Goal: Task Accomplishment & Management: Manage account settings

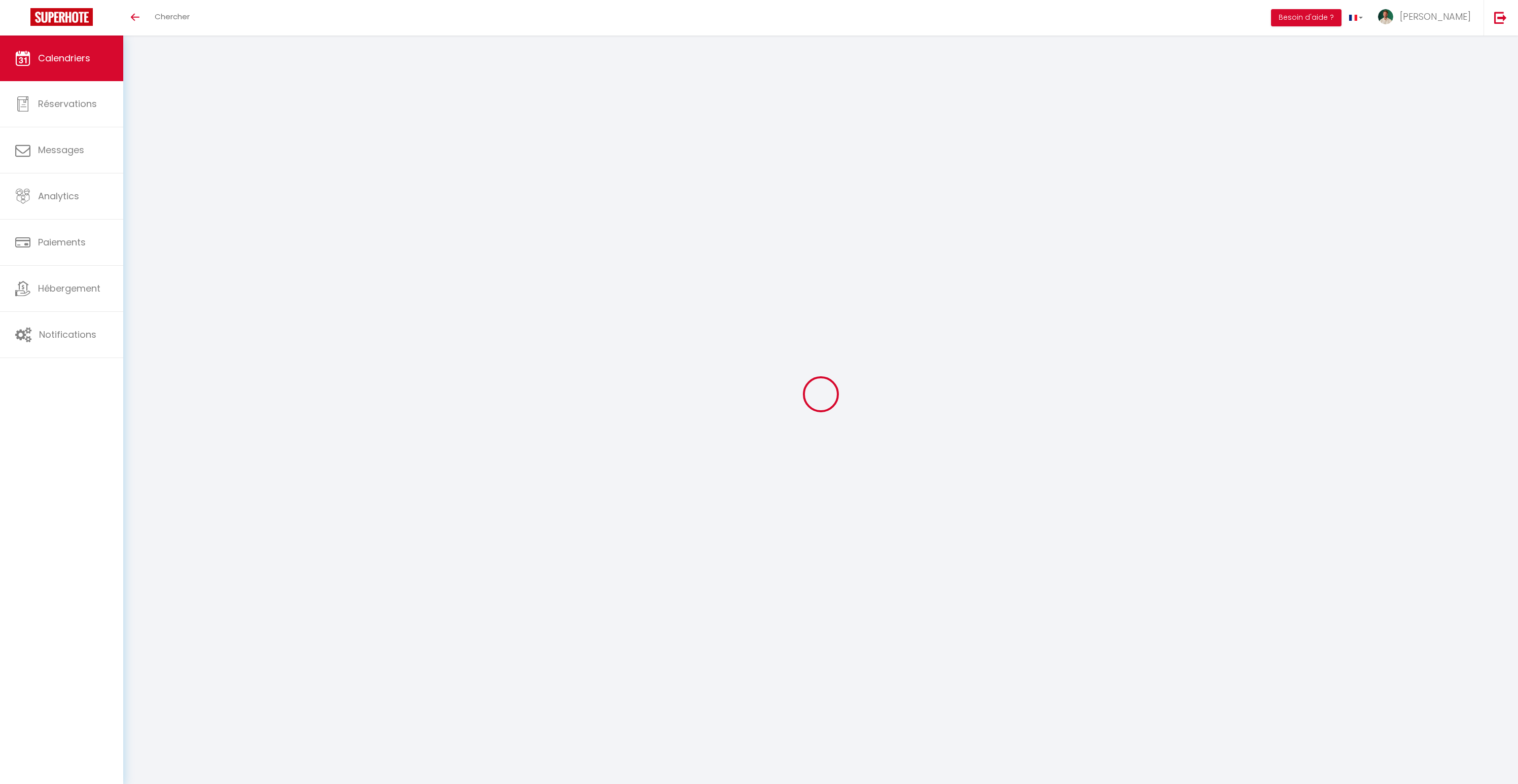
select select
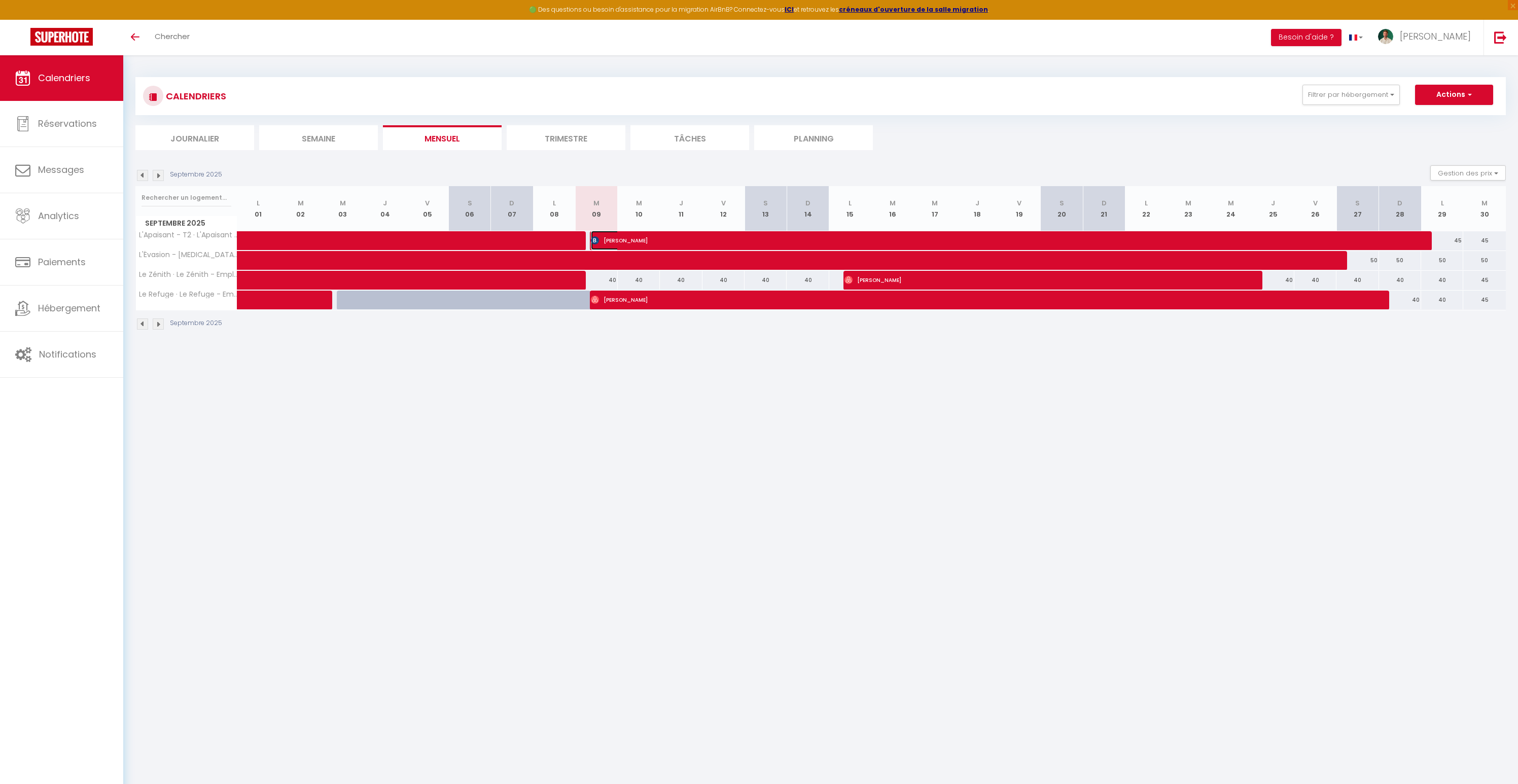
click at [602, 242] on span "[PERSON_NAME]" at bounding box center [1002, 240] width 824 height 19
select select "OK"
select select "KO"
select select "0"
select select "1"
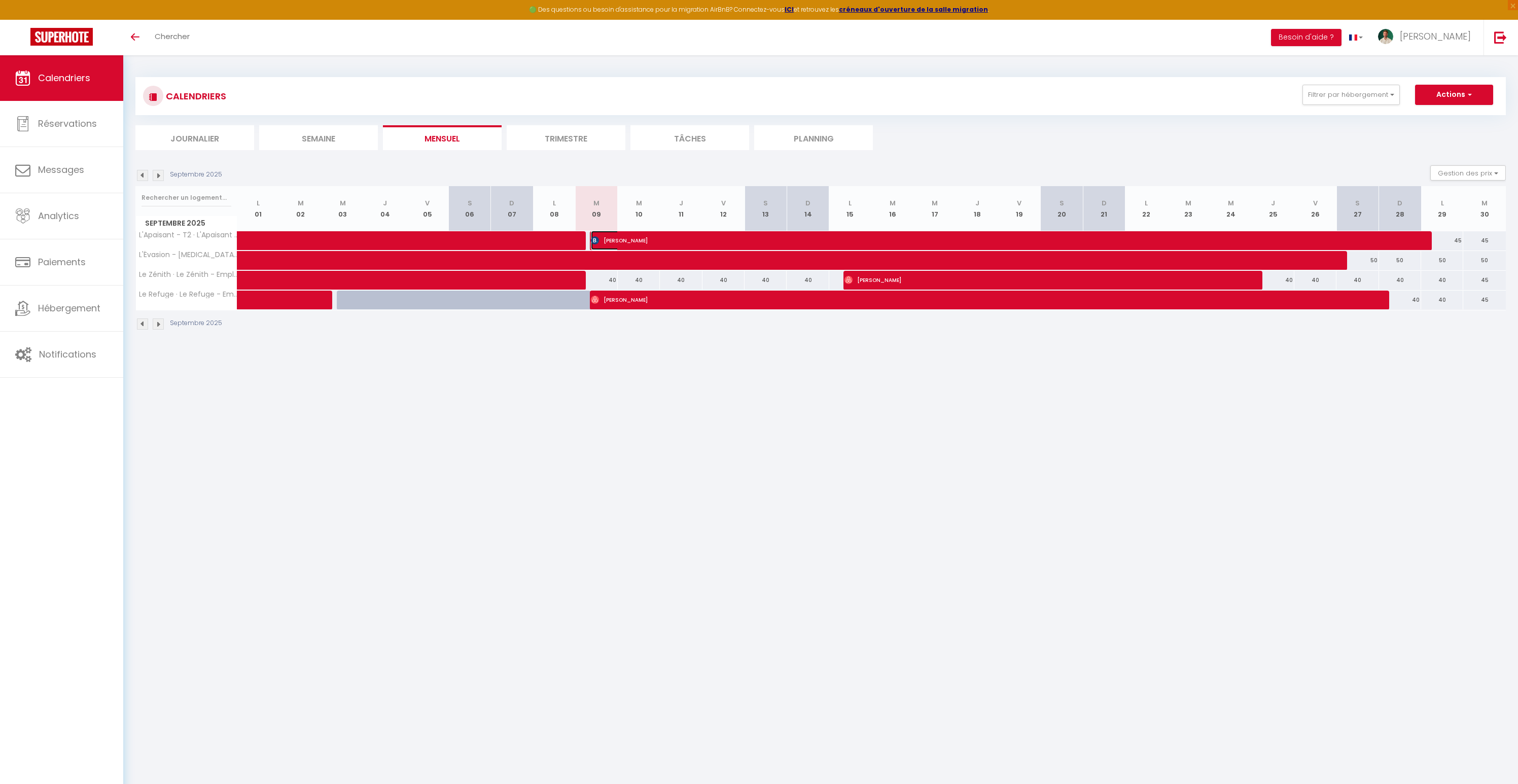
select select "1"
select select
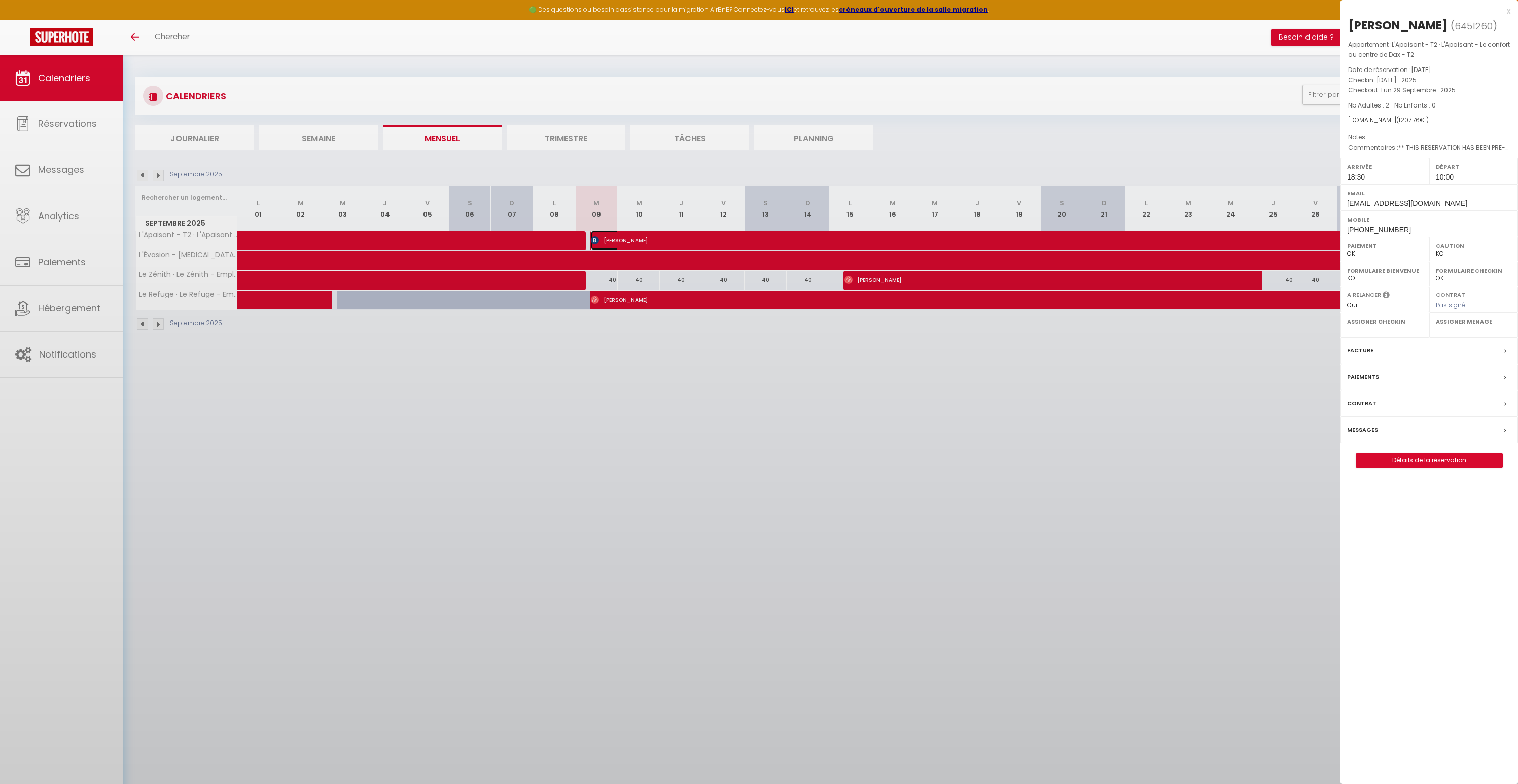
select select "35956"
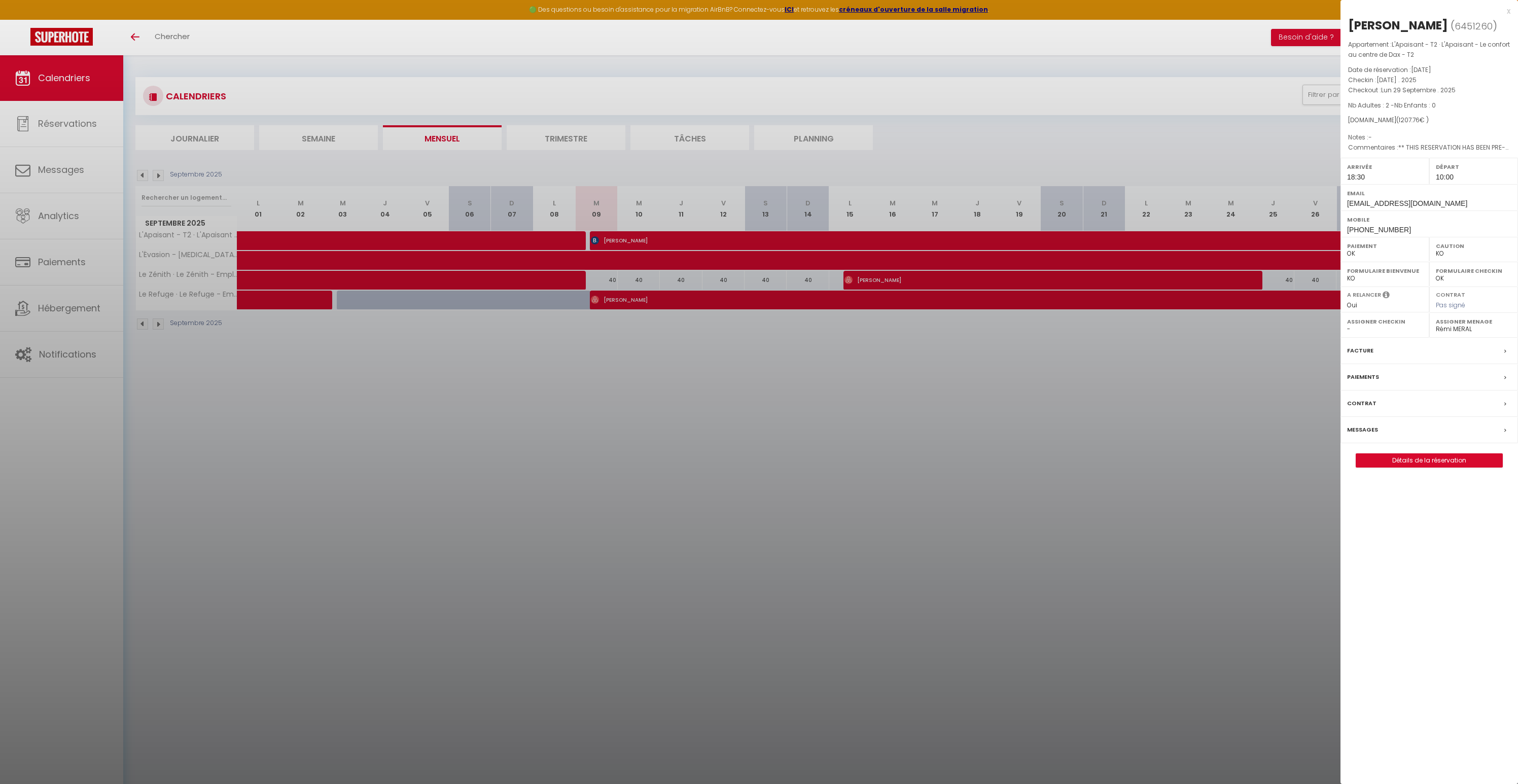
click at [604, 258] on div at bounding box center [759, 392] width 1518 height 784
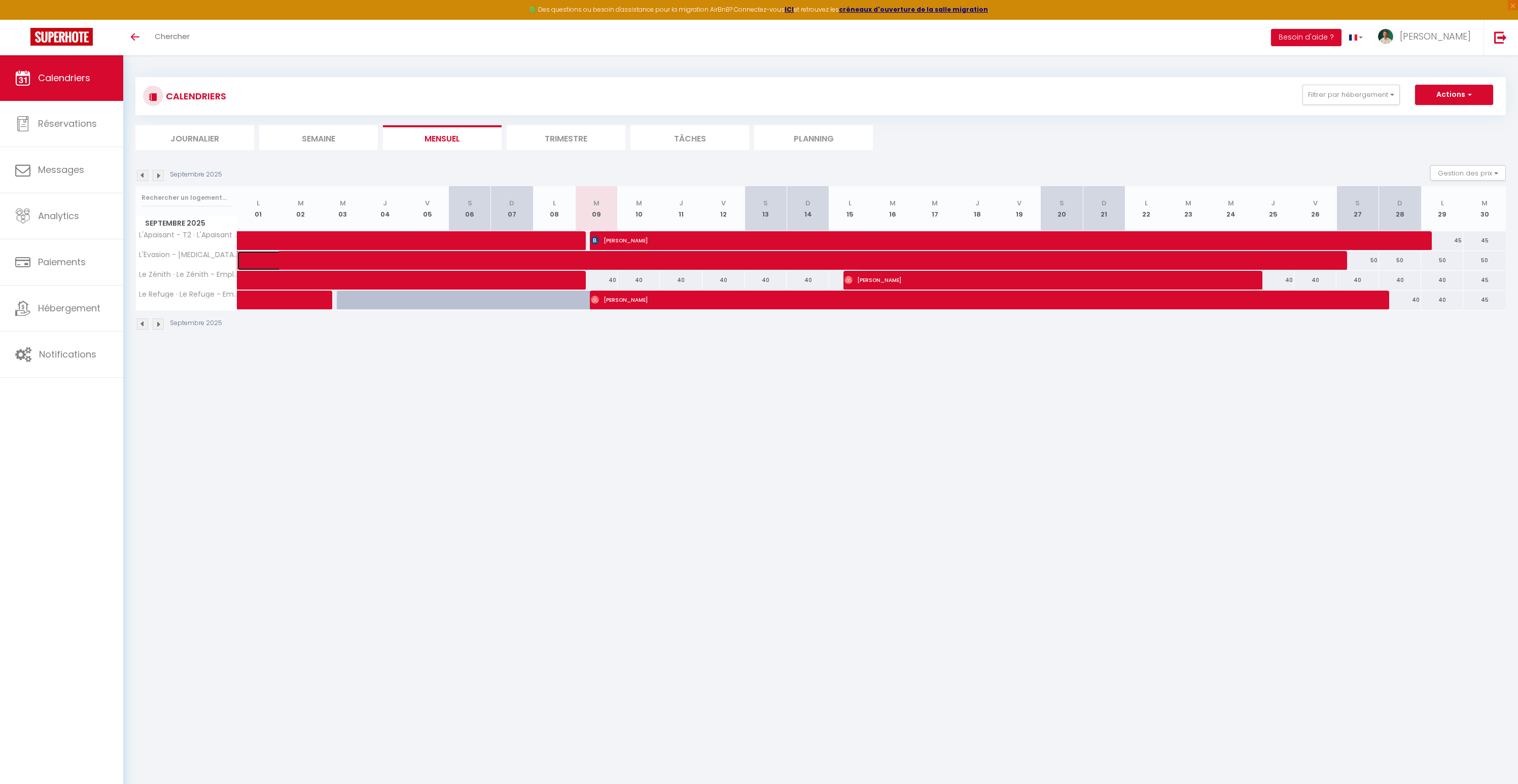
click at [603, 259] on span at bounding box center [556, 261] width 607 height 19
select select "OK"
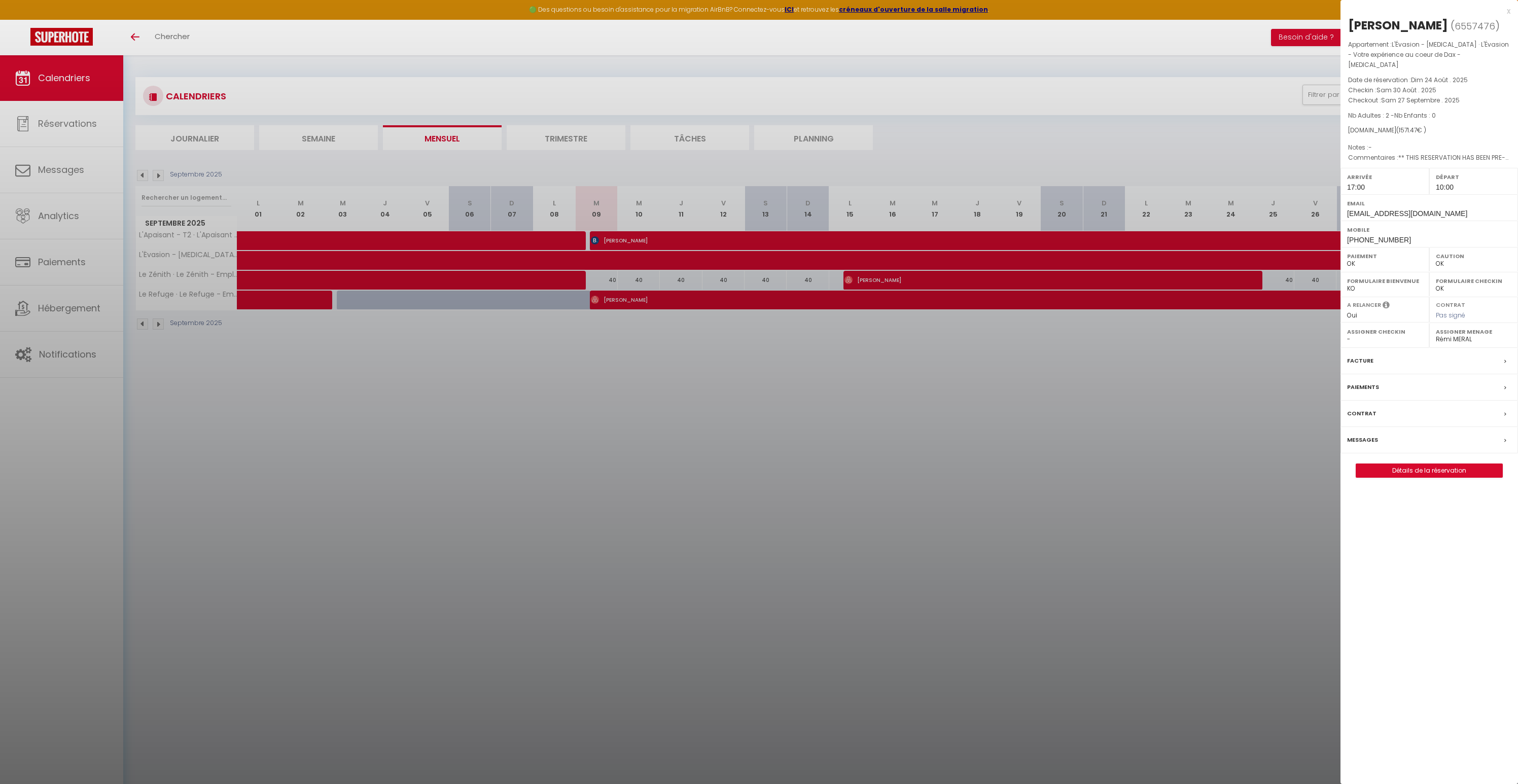
click at [605, 296] on div at bounding box center [759, 392] width 1518 height 784
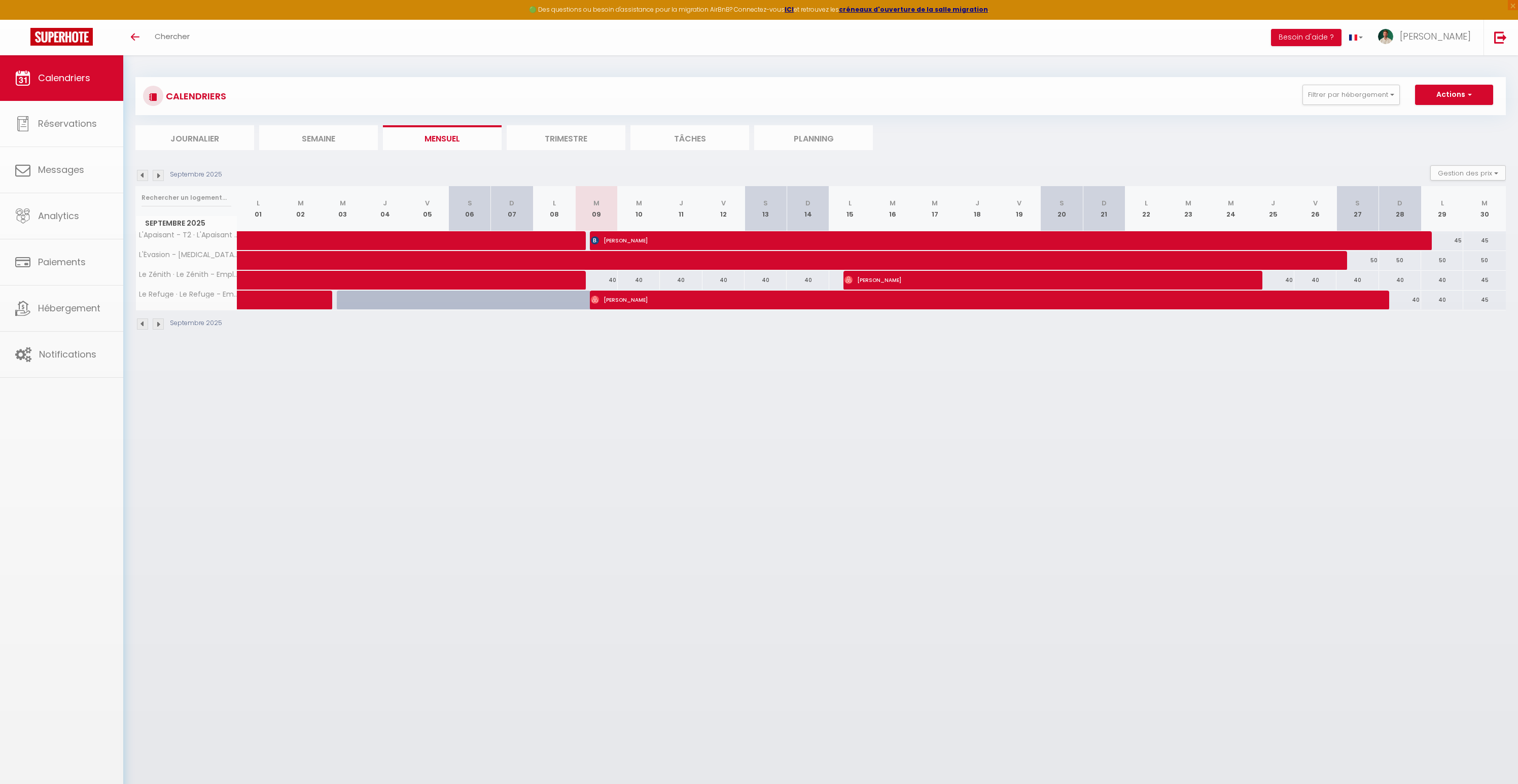
click at [604, 299] on body "🟢 Des questions ou besoin d'assistance pour la migration AirBnB? Connectez-vous…" at bounding box center [759, 447] width 1518 height 784
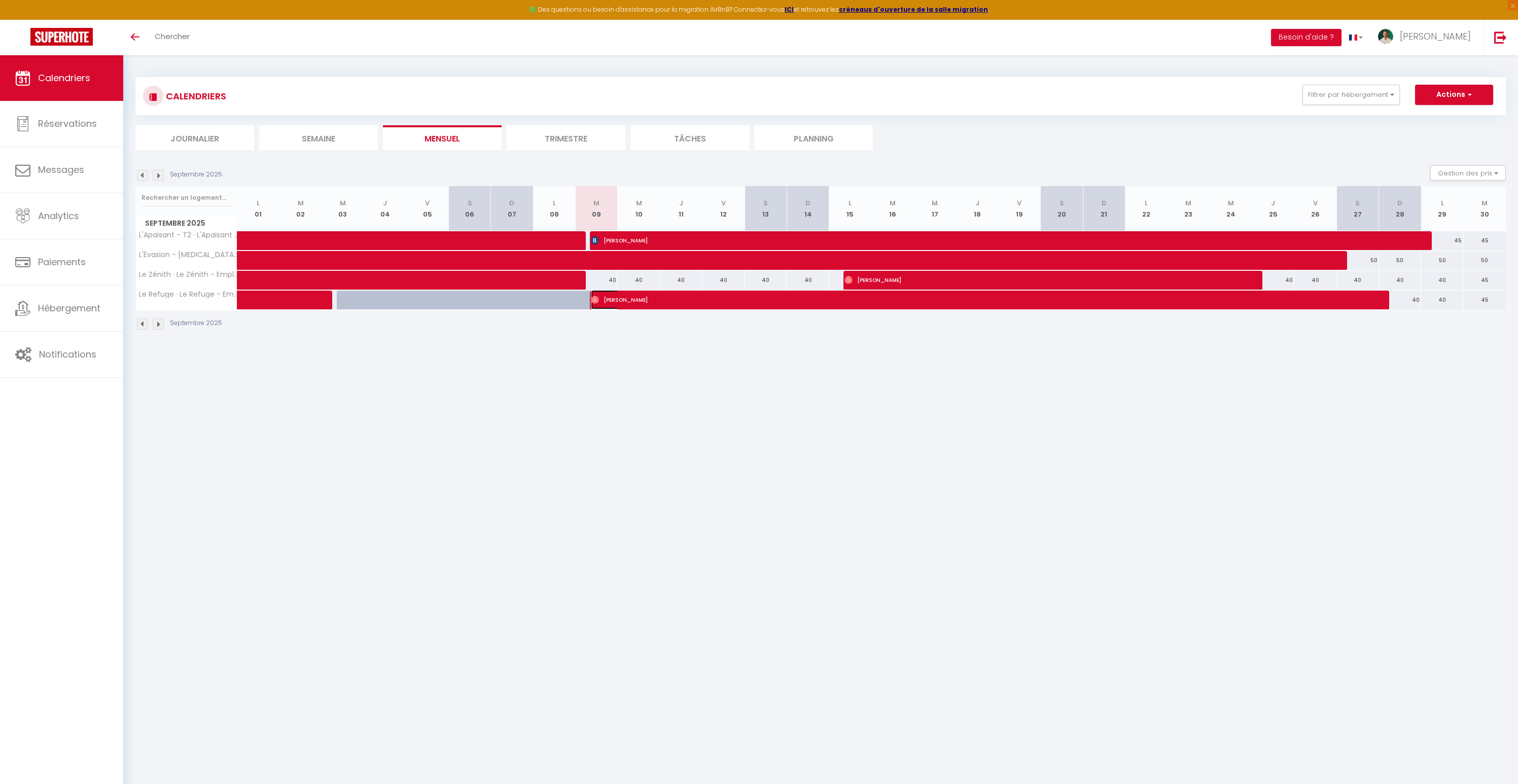
click at [604, 299] on span "[PERSON_NAME]" at bounding box center [976, 299] width 772 height 19
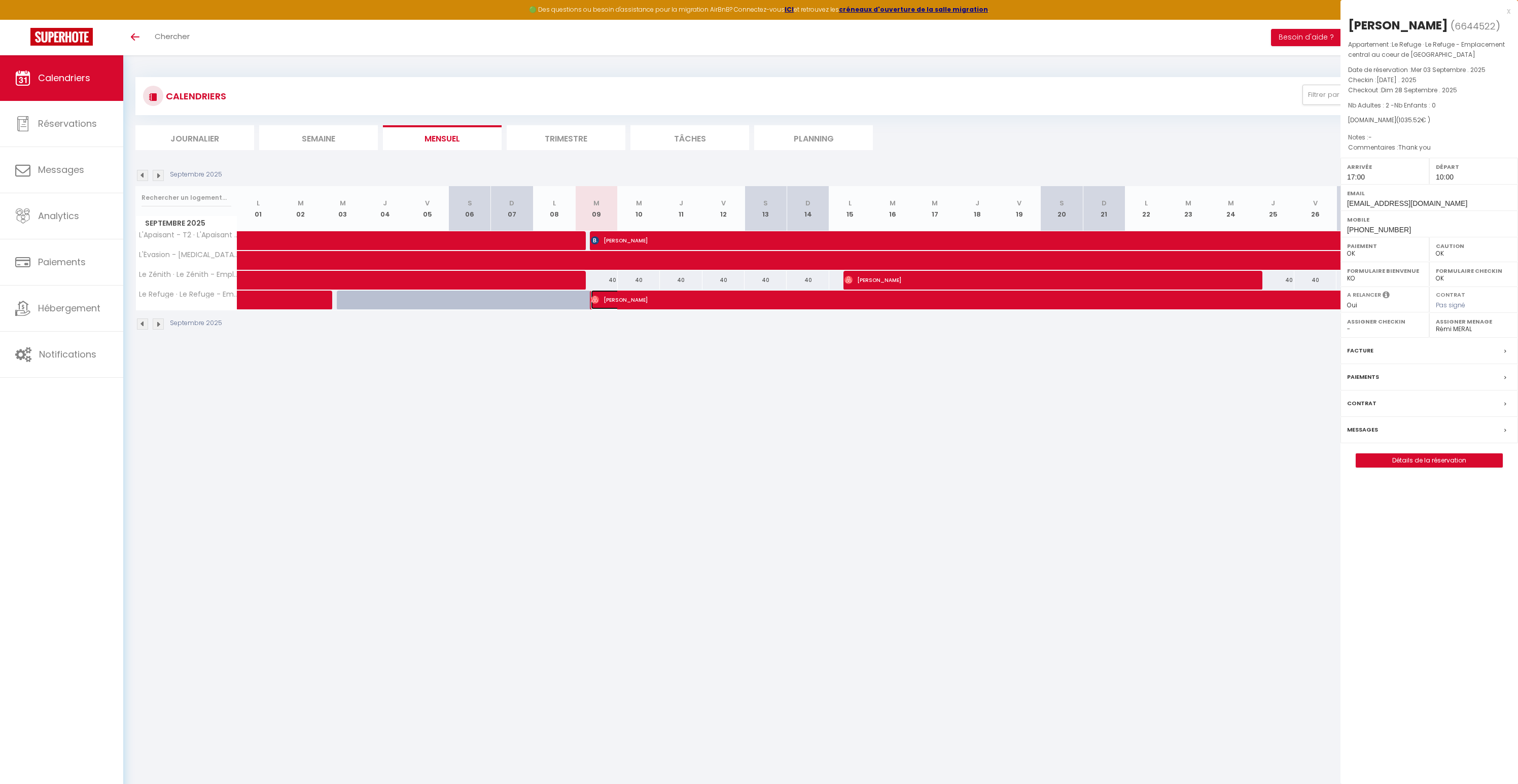
select select "1"
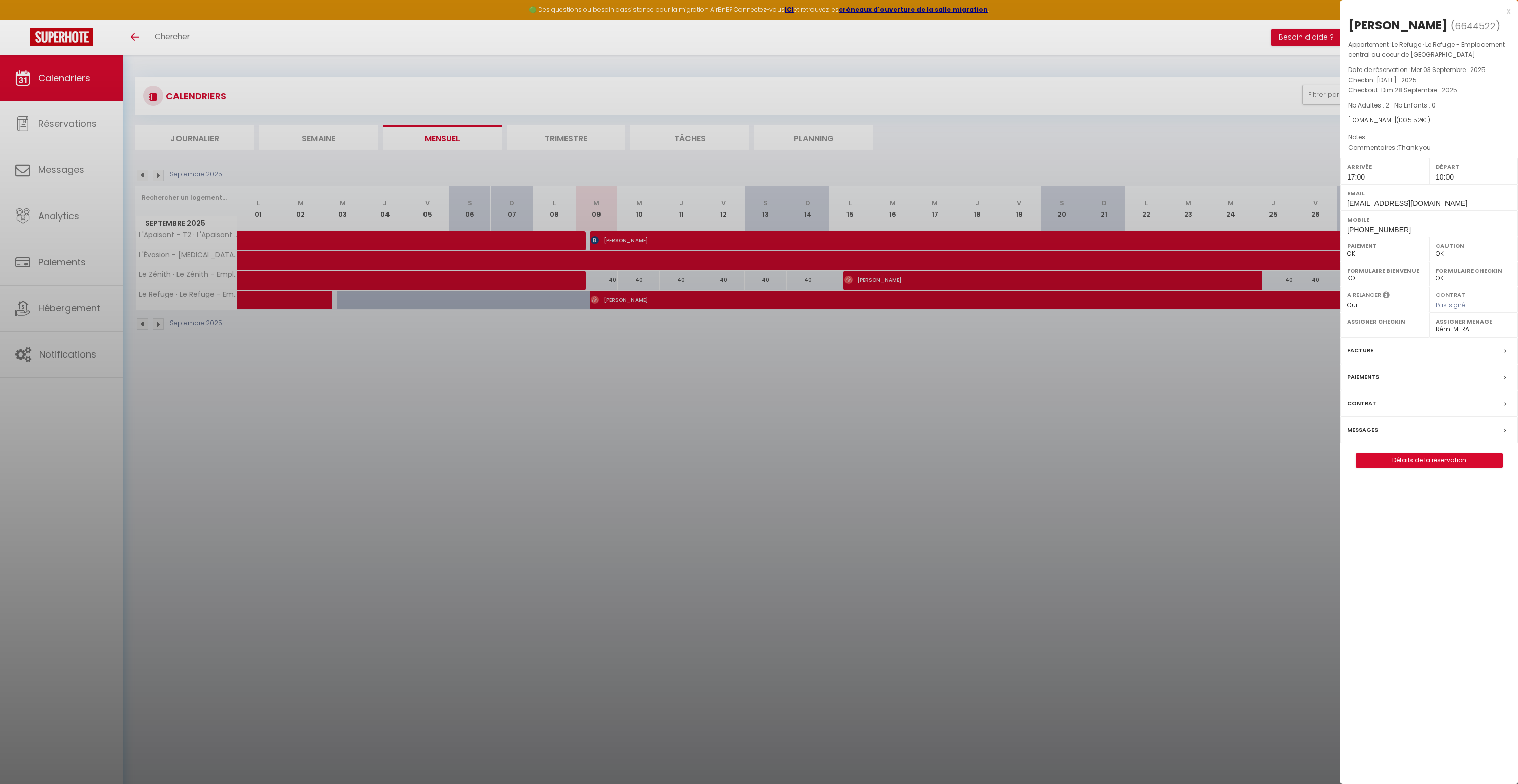
click at [831, 407] on div at bounding box center [759, 392] width 1518 height 784
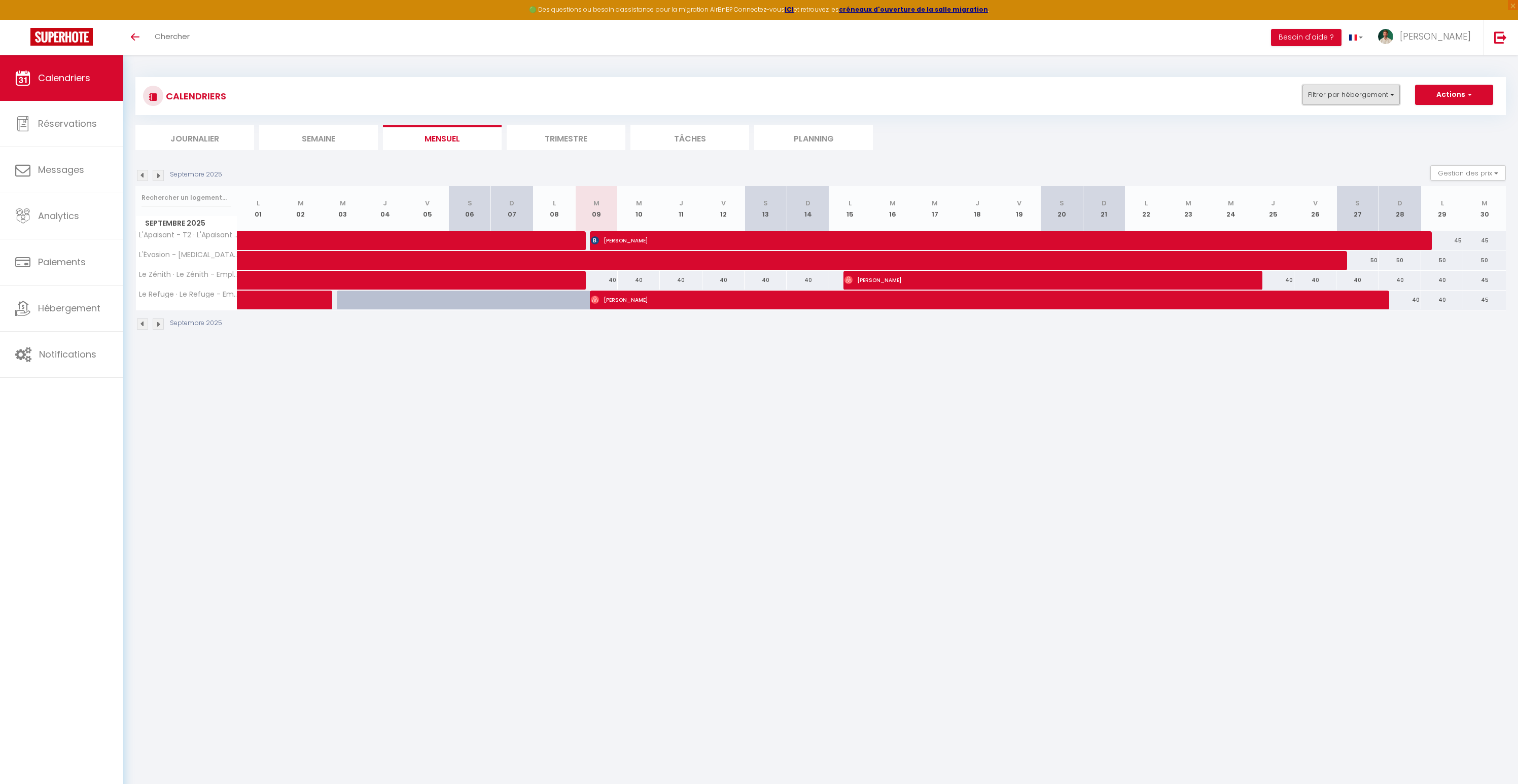
click at [1363, 95] on button "Filtrer par hébergement" at bounding box center [1351, 95] width 97 height 21
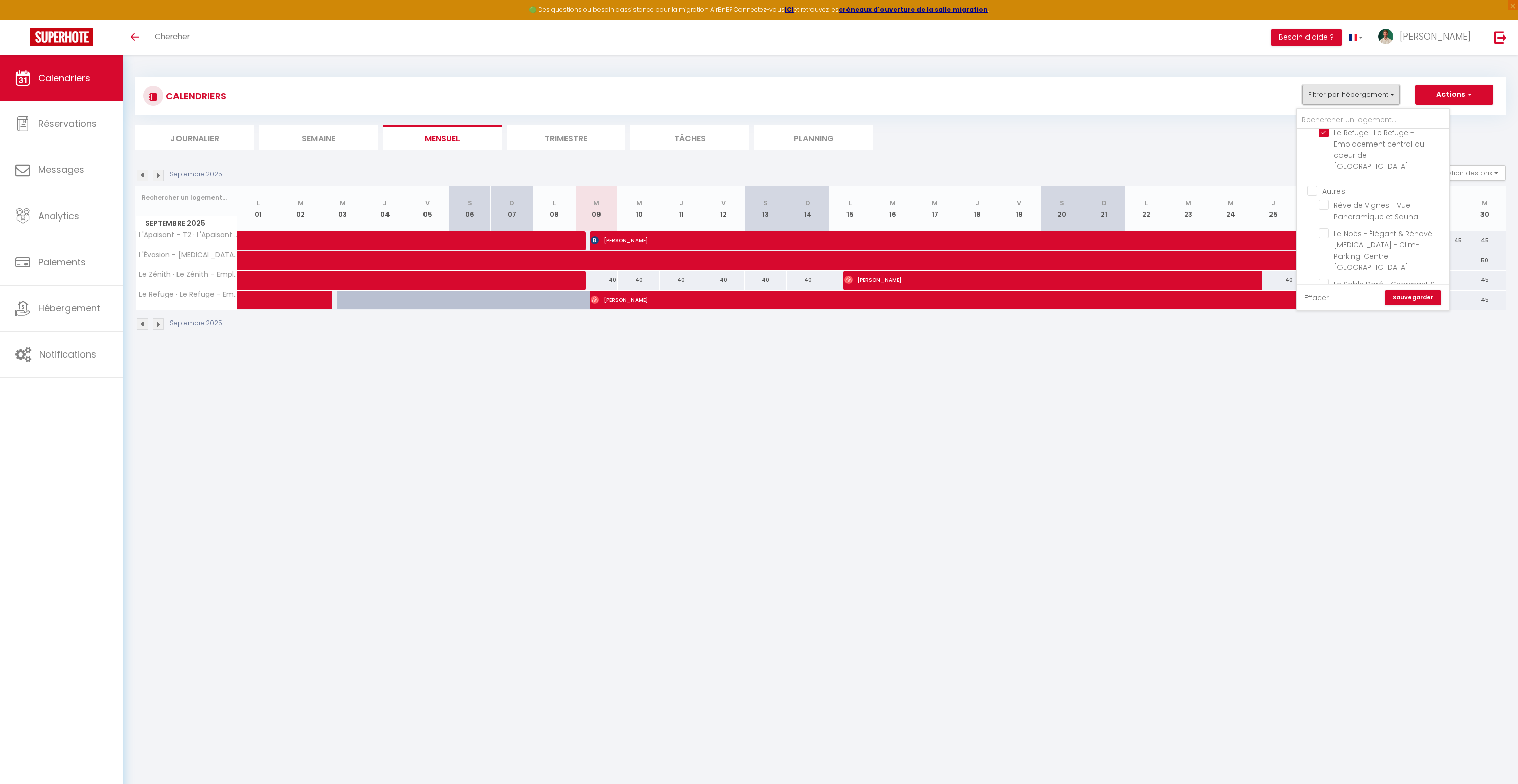
scroll to position [151, 0]
click at [1335, 185] on input "Autres" at bounding box center [1383, 190] width 152 height 10
checkbox input "true"
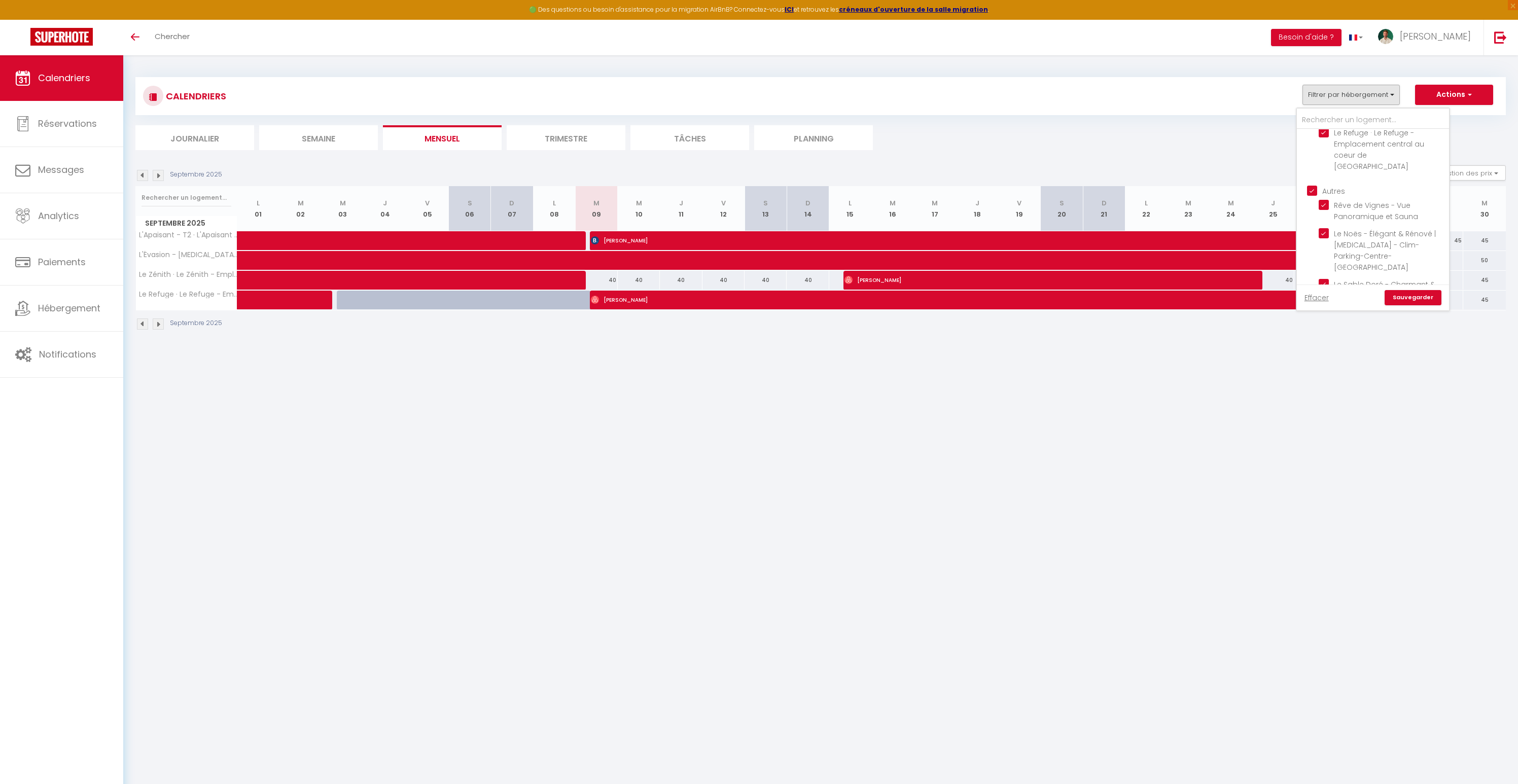
checkbox input "true"
click at [1417, 295] on link "Sauvegarder" at bounding box center [1413, 297] width 57 height 15
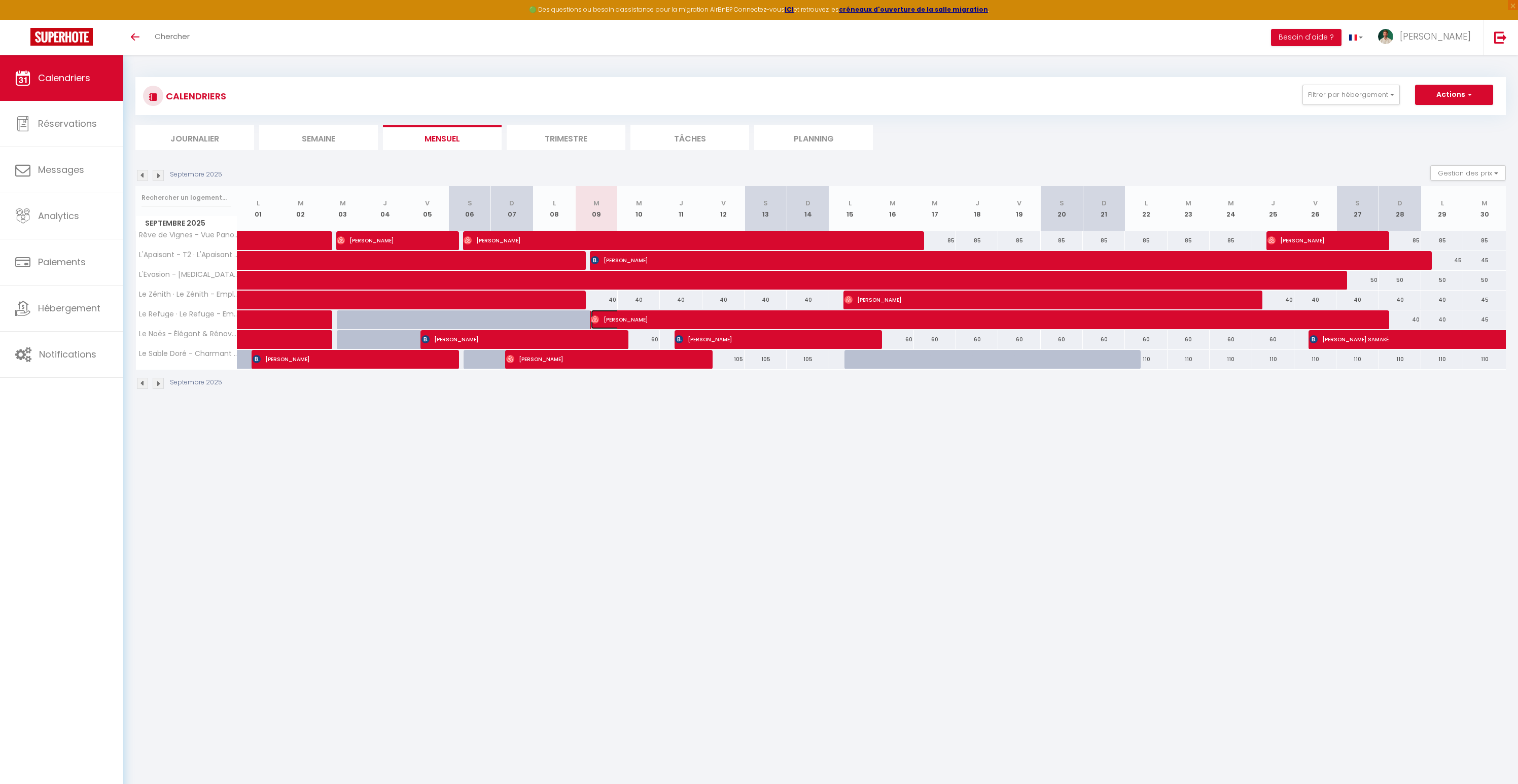
click at [603, 314] on span "[PERSON_NAME]" at bounding box center [976, 319] width 772 height 19
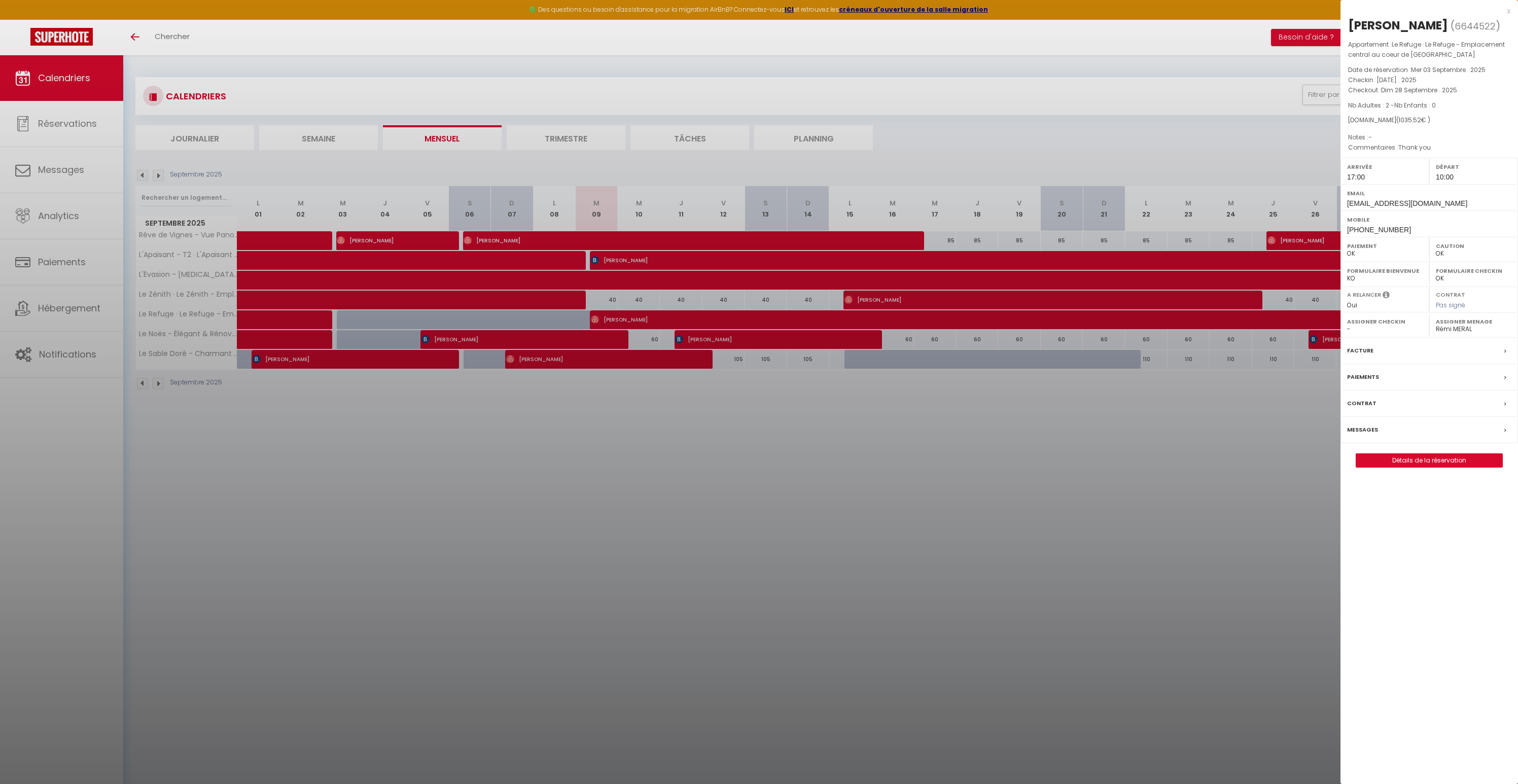
click at [599, 331] on div at bounding box center [759, 392] width 1518 height 784
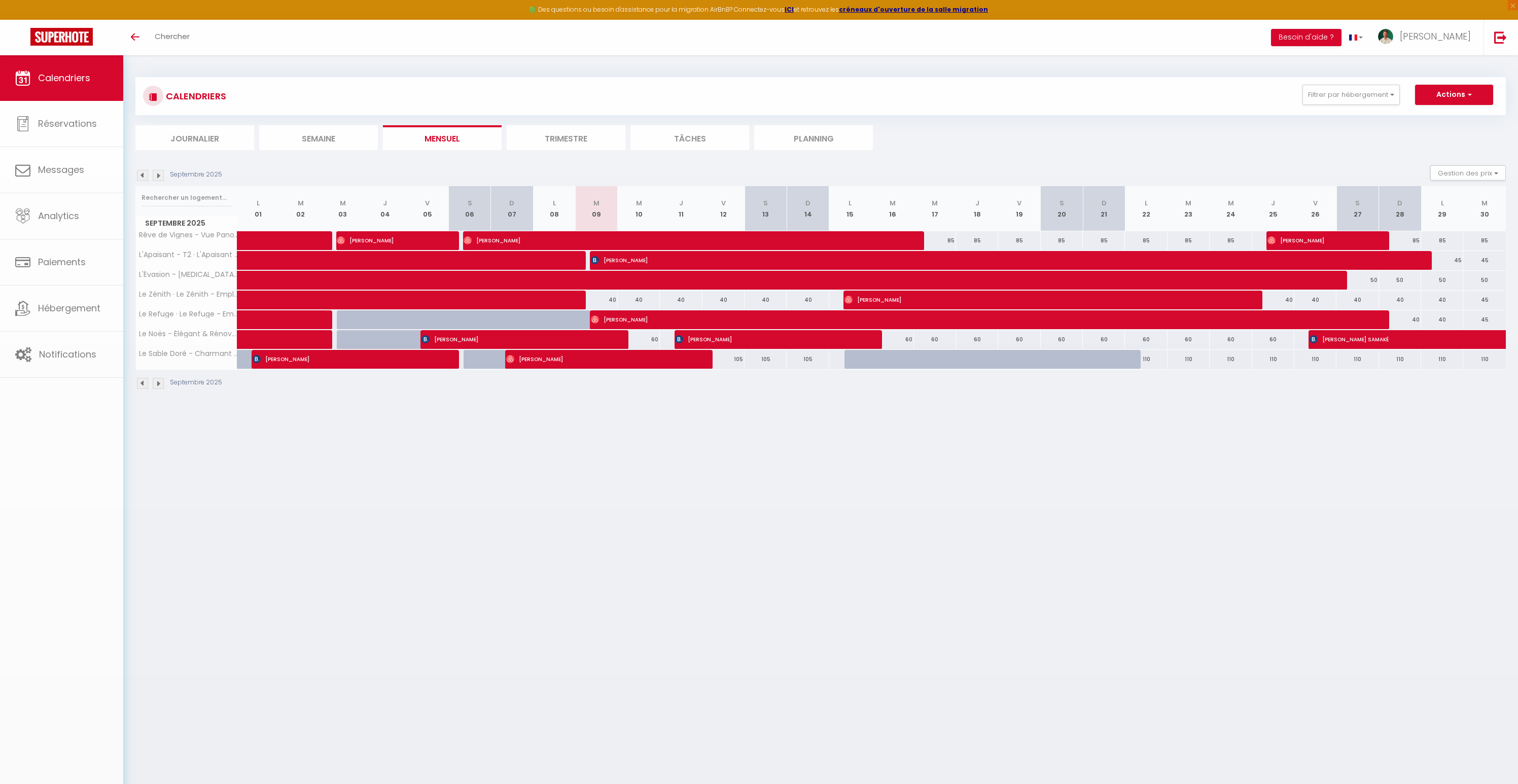
click at [600, 340] on body "🟢 Des questions ou besoin d'assistance pour la migration AirBnB? Connectez-vous…" at bounding box center [759, 447] width 1518 height 784
click at [600, 340] on span "[PERSON_NAME]" at bounding box center [513, 339] width 182 height 19
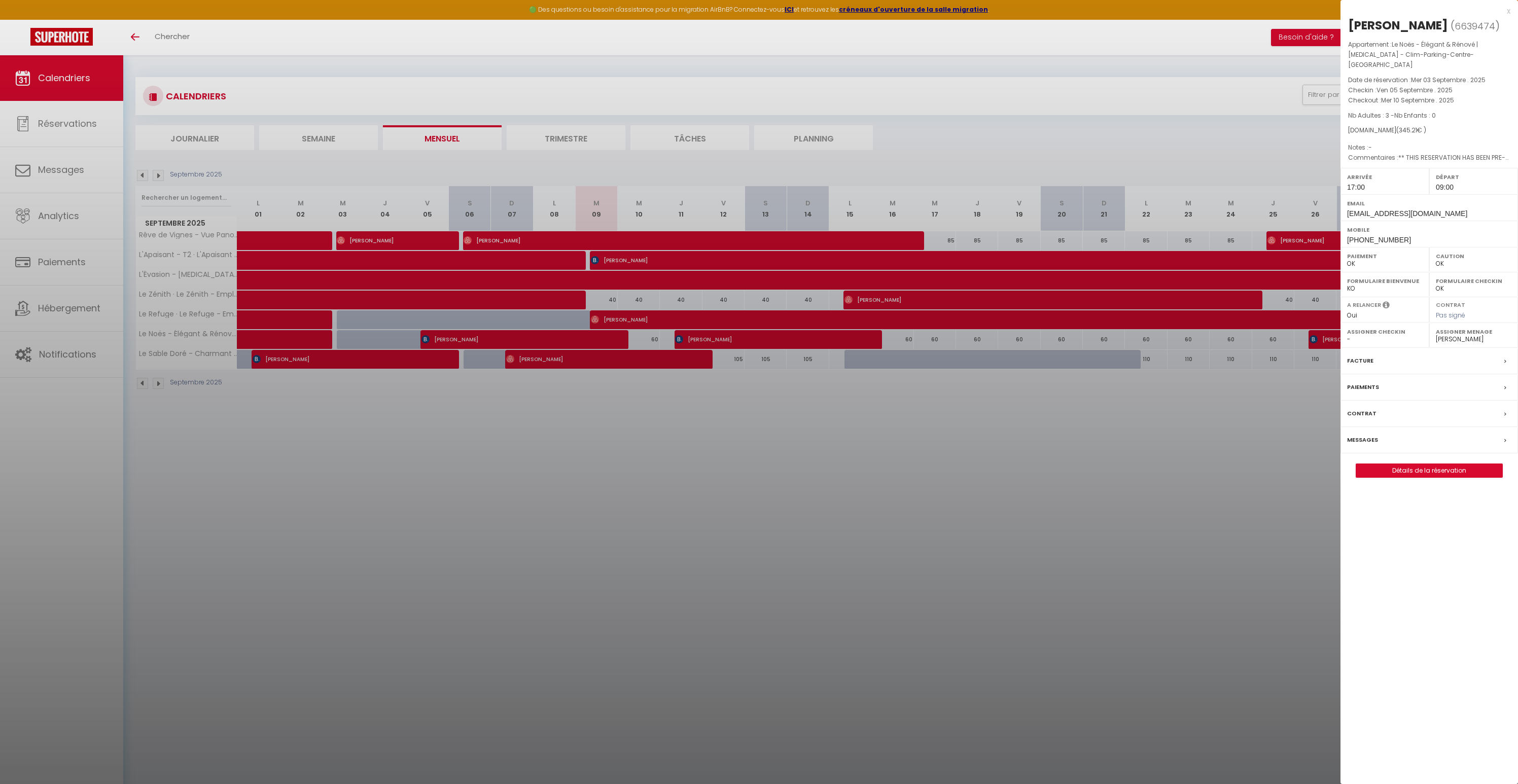
click at [603, 359] on div at bounding box center [759, 392] width 1518 height 784
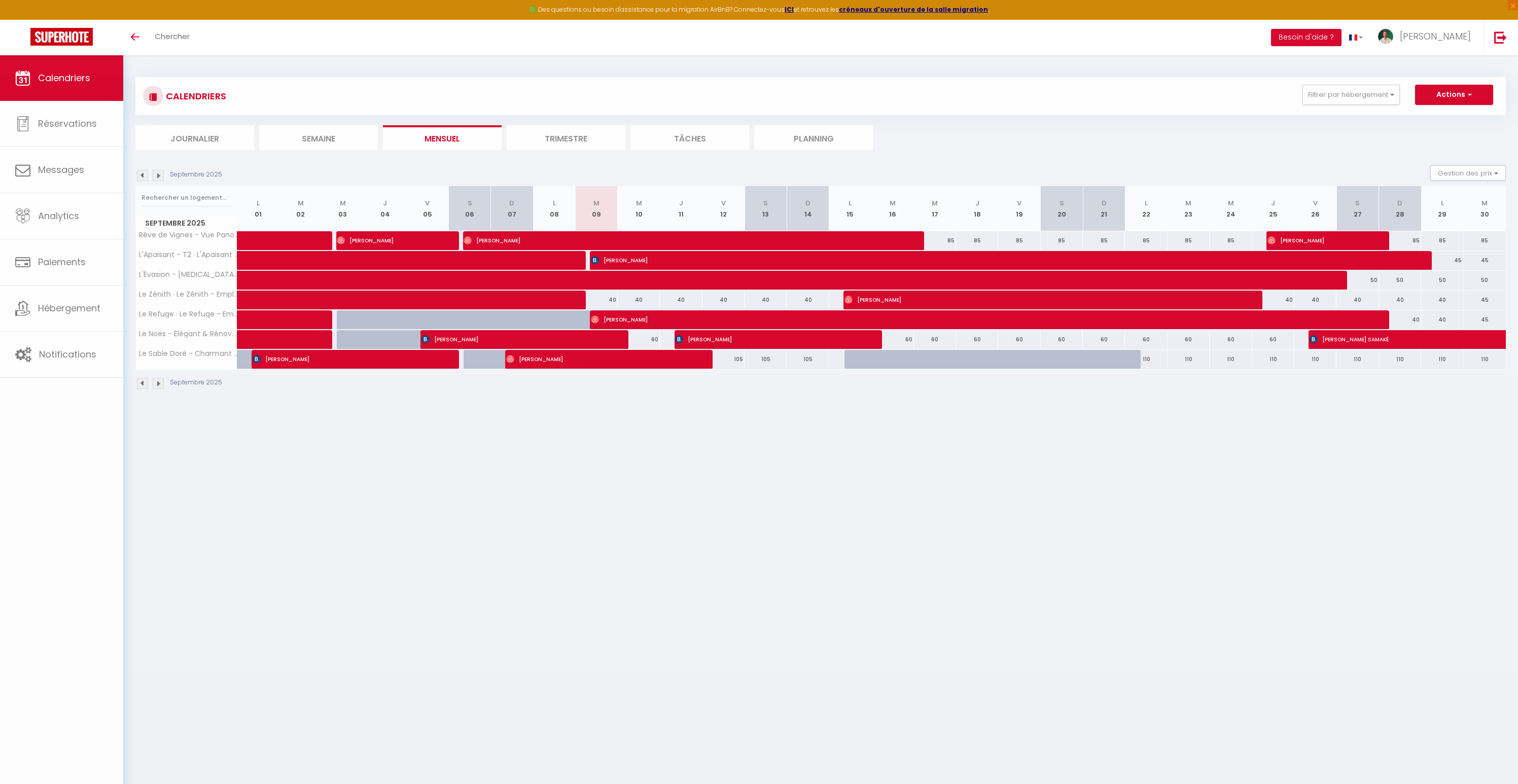
click at [604, 362] on body "🟢 Des questions ou besoin d'assistance pour la migration AirBnB? Connectez-vous…" at bounding box center [759, 447] width 1518 height 784
click at [604, 362] on span "[PERSON_NAME]" at bounding box center [597, 359] width 182 height 19
select select "42519"
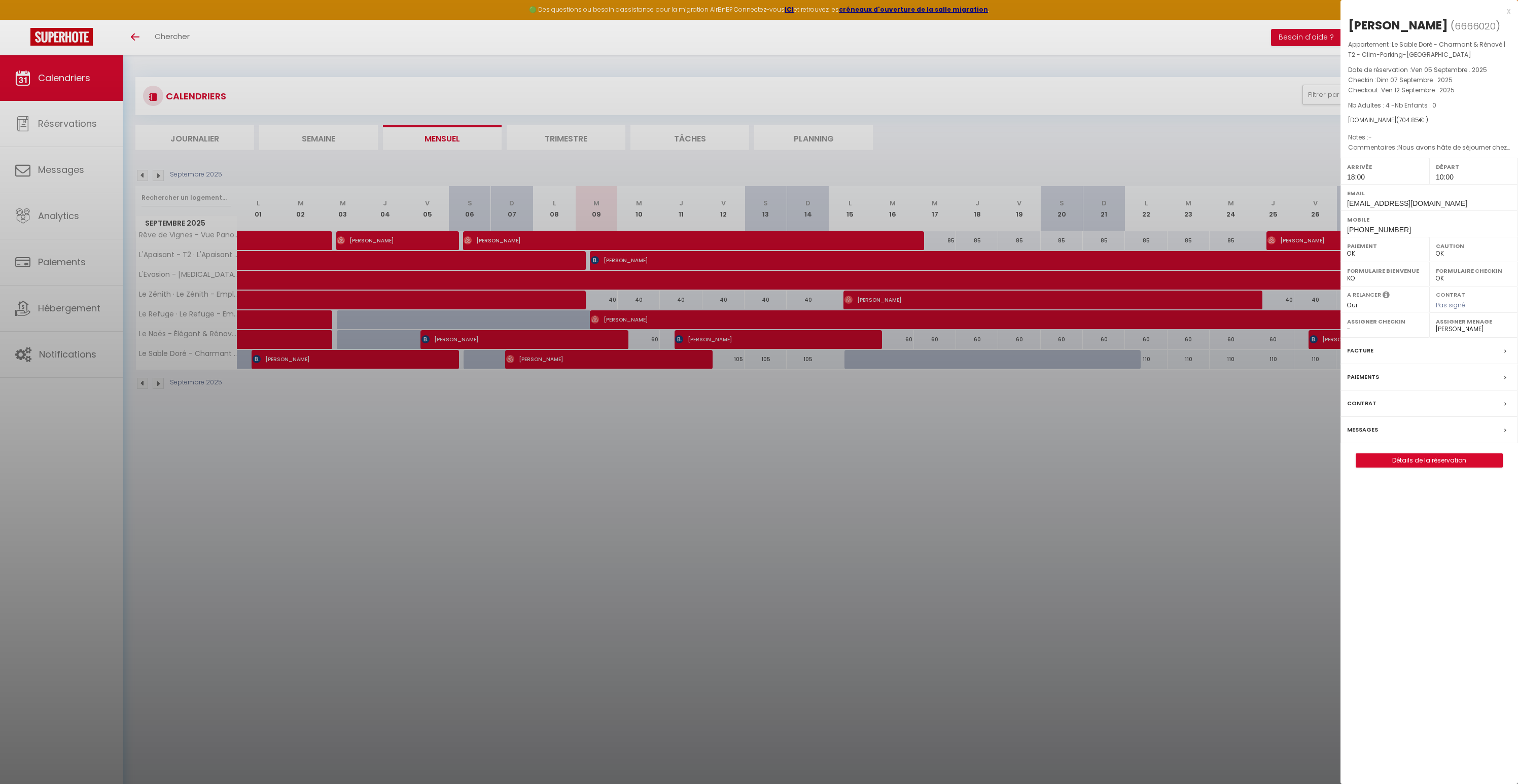
click at [646, 450] on div at bounding box center [759, 392] width 1518 height 784
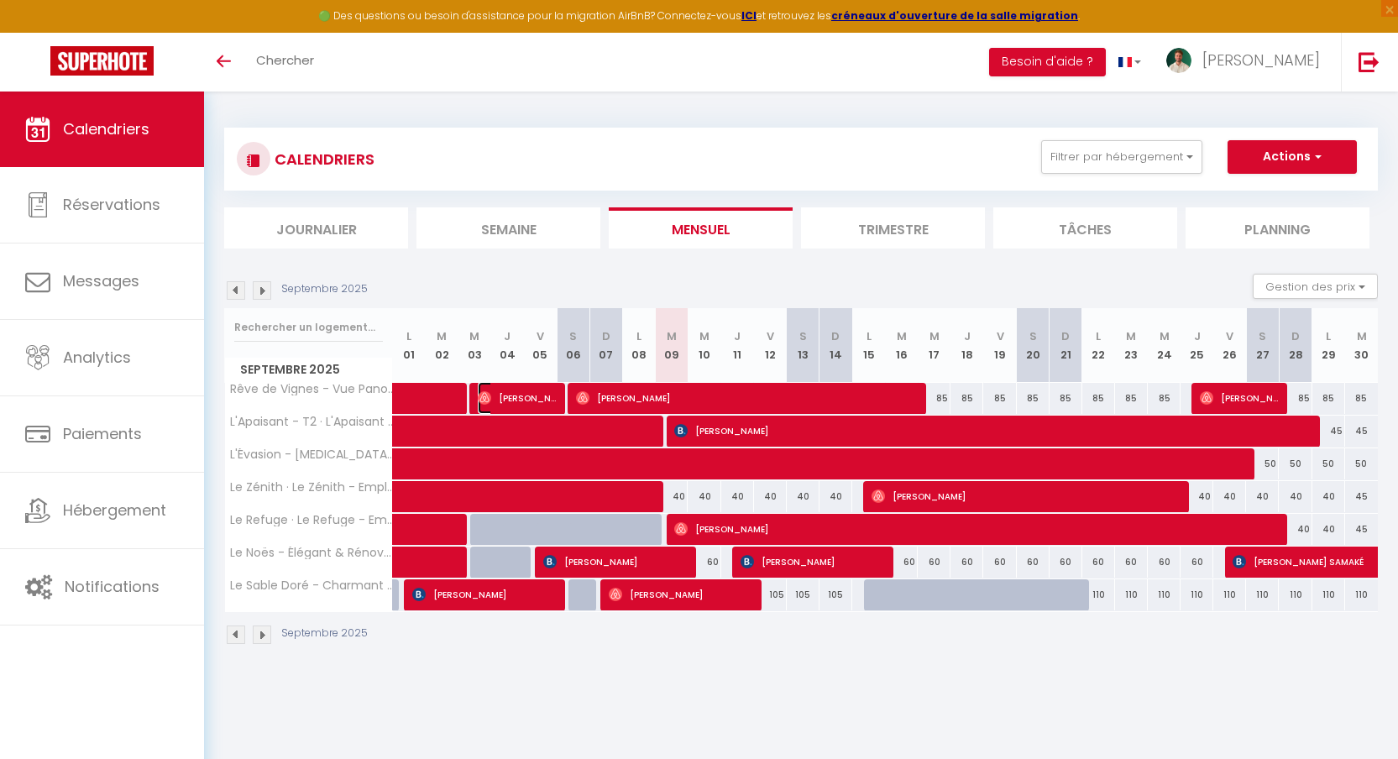
click at [530, 395] on span "[PERSON_NAME]" at bounding box center [517, 398] width 78 height 32
select select "OK"
select select "0"
select select "1"
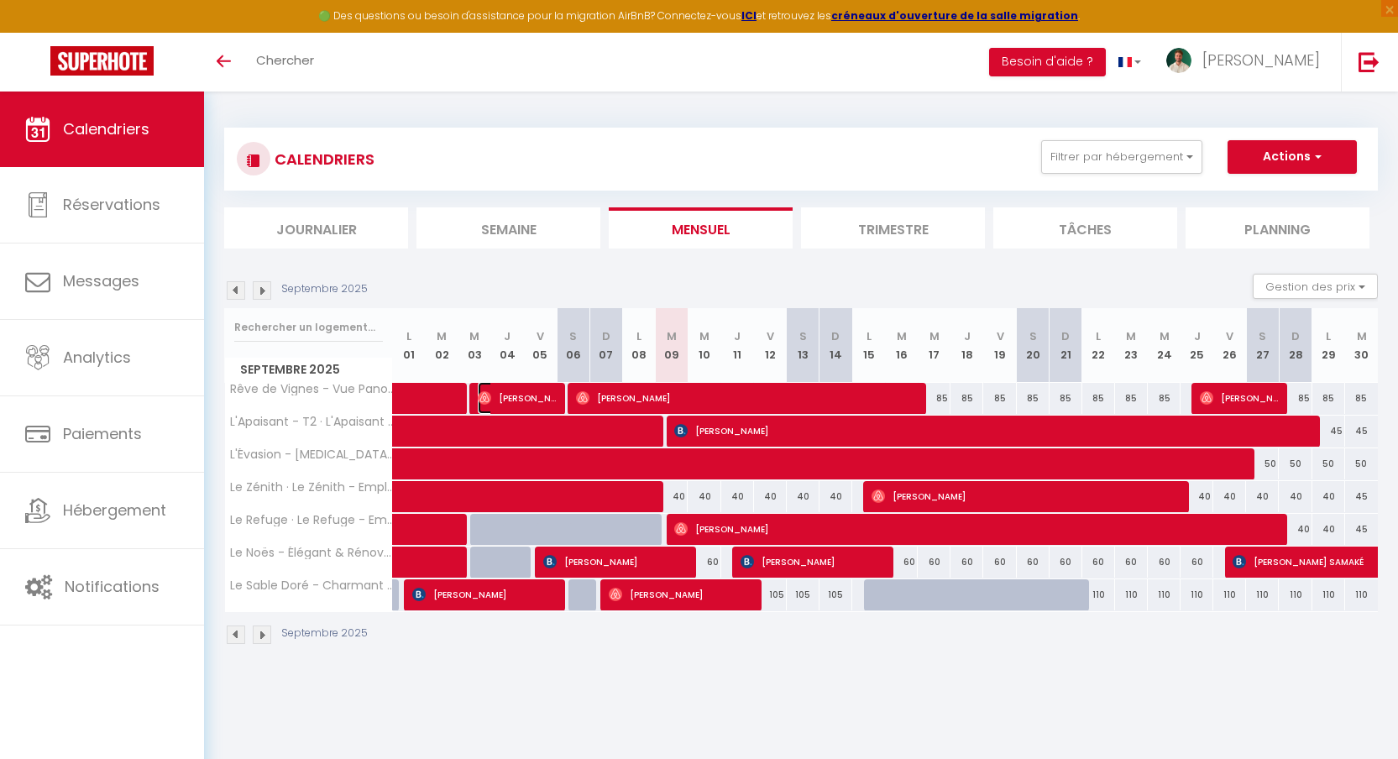
select select "1"
select select
select select "36600"
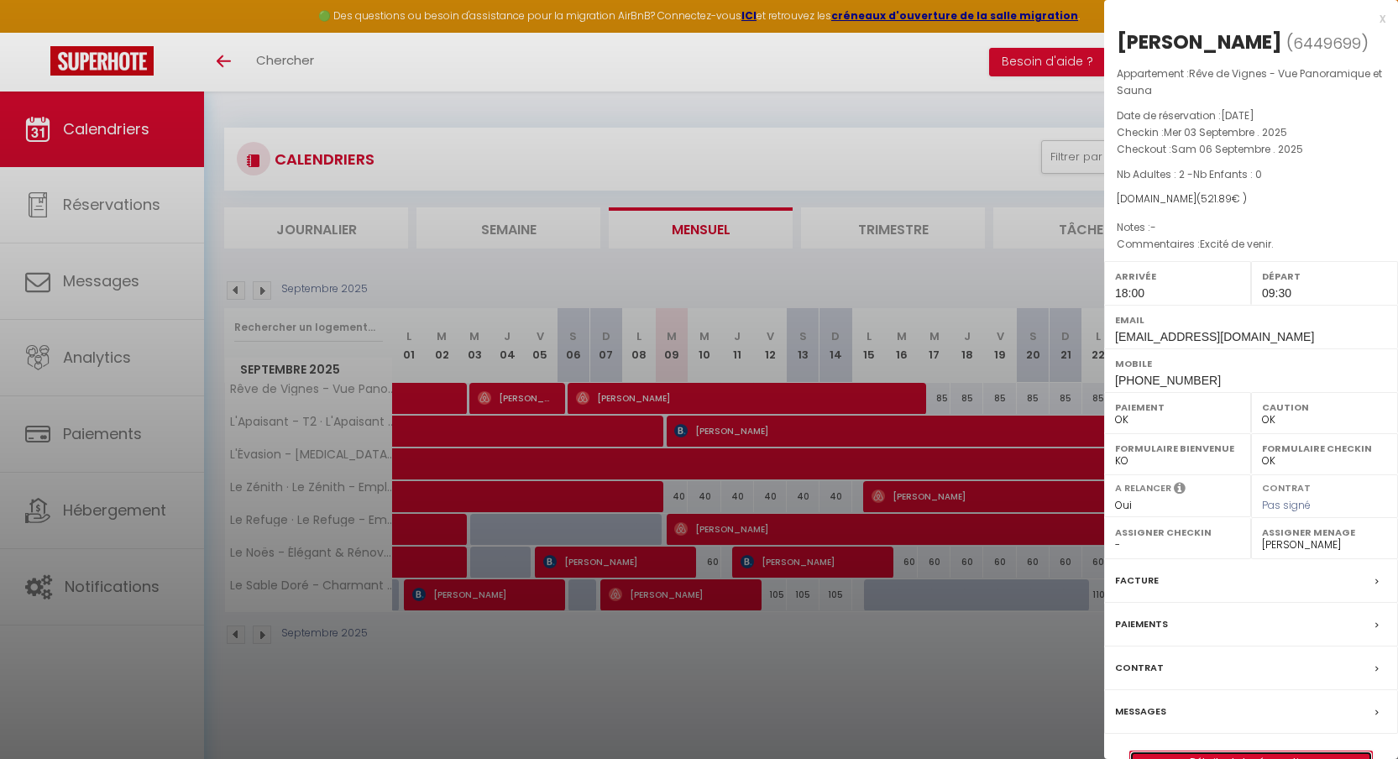
click at [1238, 755] on link "Détails de la réservation" at bounding box center [1252, 763] width 242 height 22
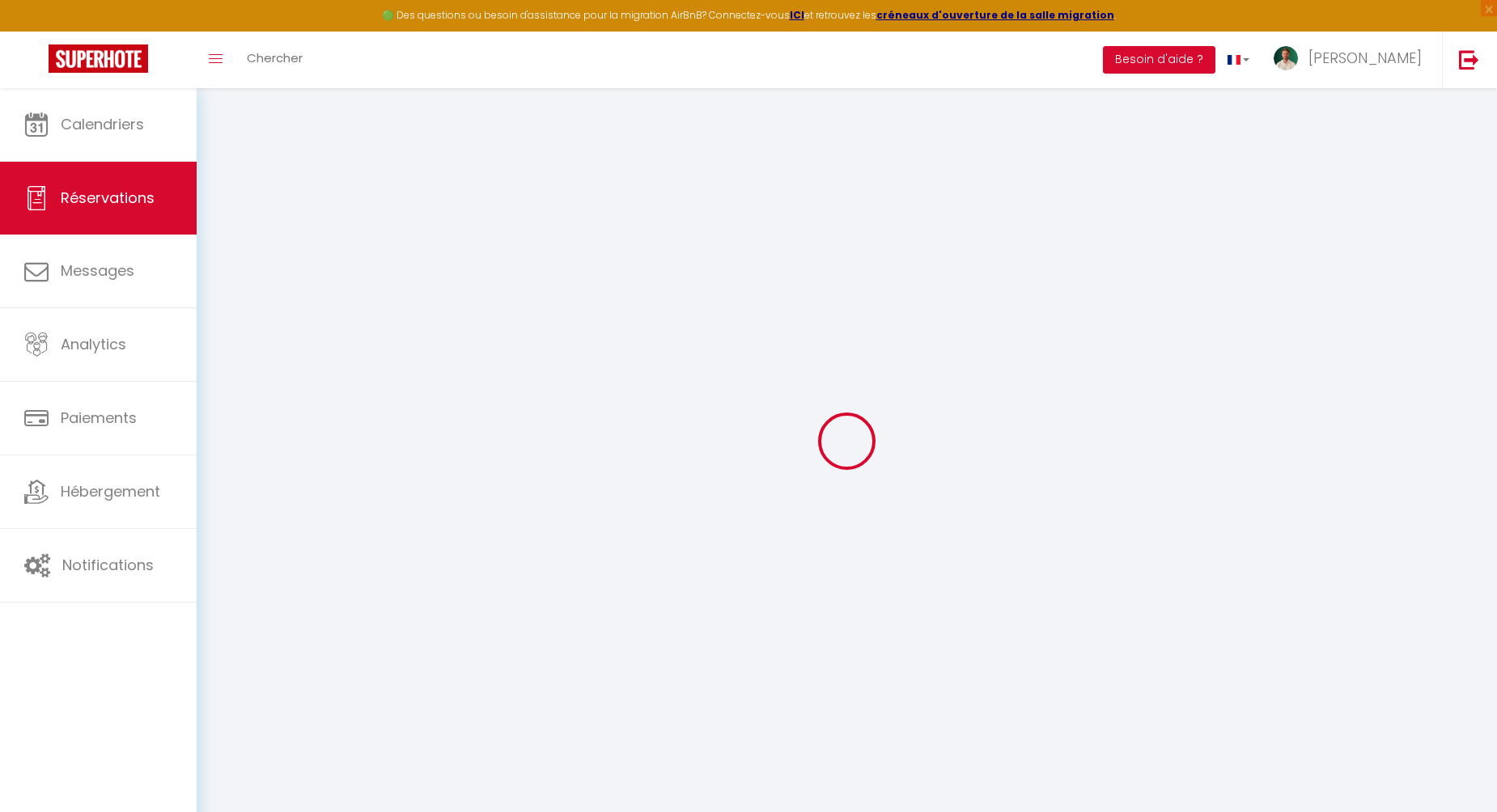
type input "Ben"
type input "Chevallereau"
type input "cv9iz8kq6ixfudfkm4nplervkjv6@reply.superhote.com"
type input "benjamin.chevallereau@gmail.com"
type input "+33649712147"
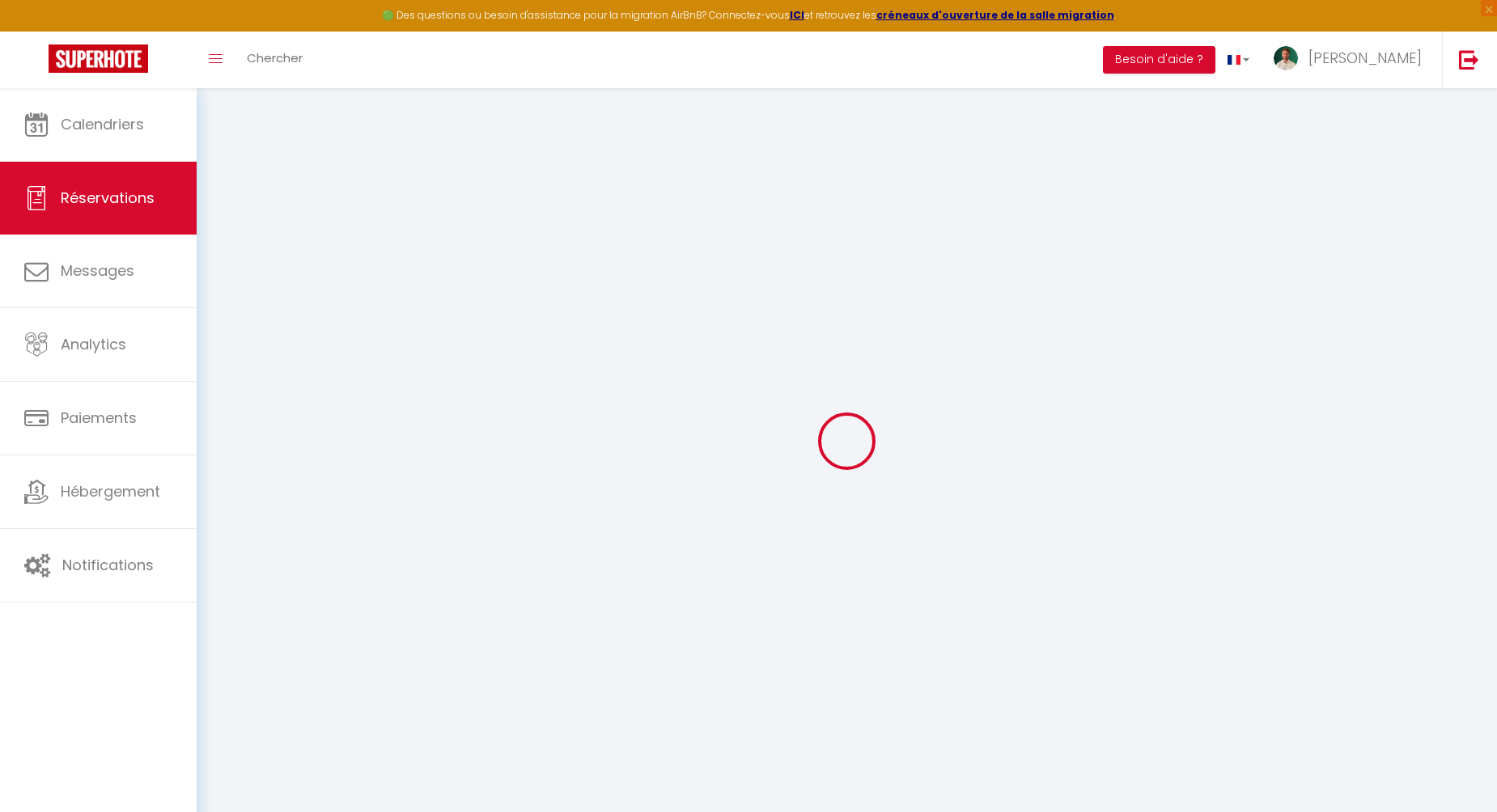
type input "0649712147"
select select
type input "74.55"
select select "54090"
select select "1"
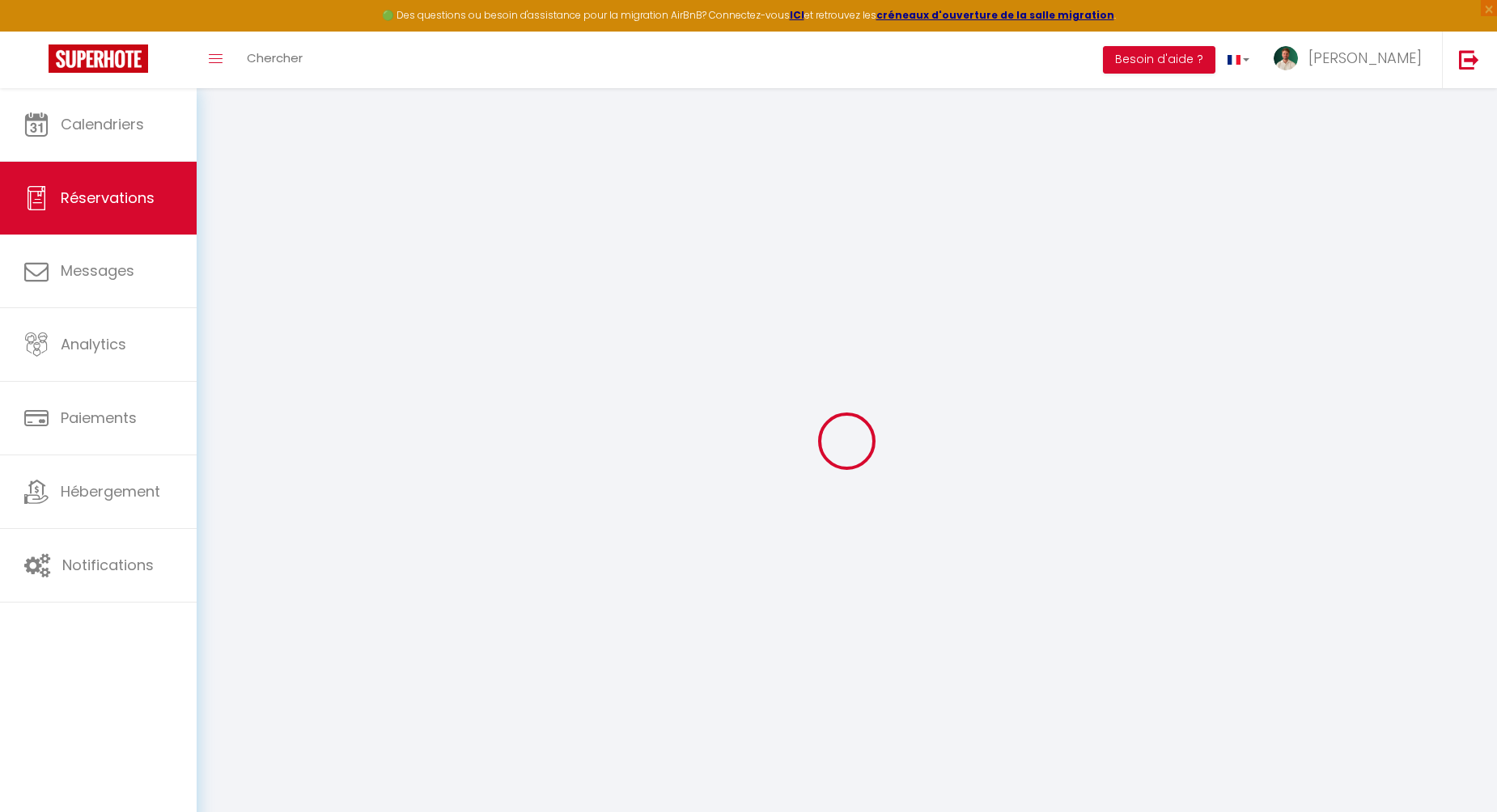
select select
type input "2"
select select "12"
select select
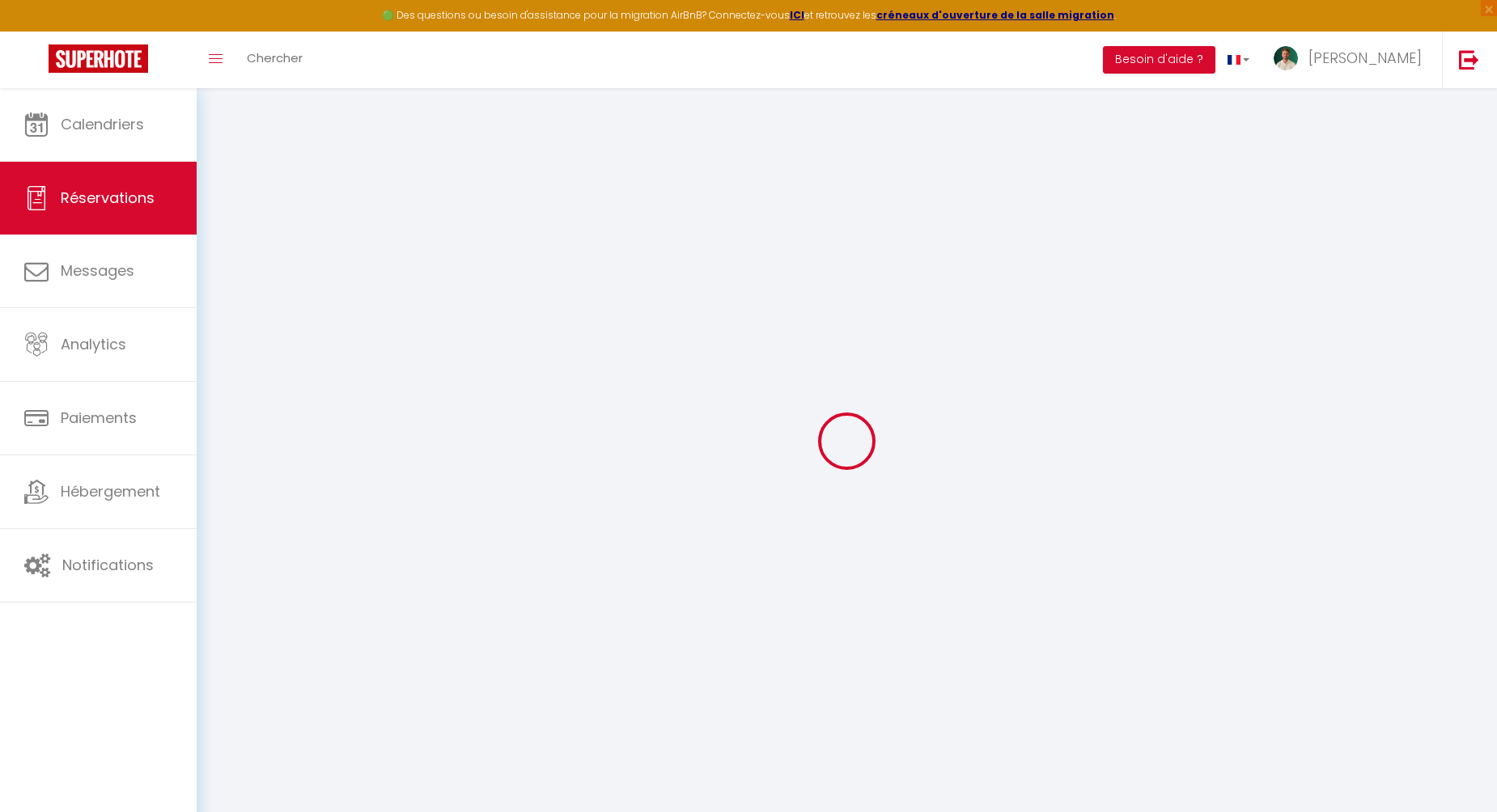
type input "432"
checkbox input "false"
type input "0"
select select "1"
type input "0"
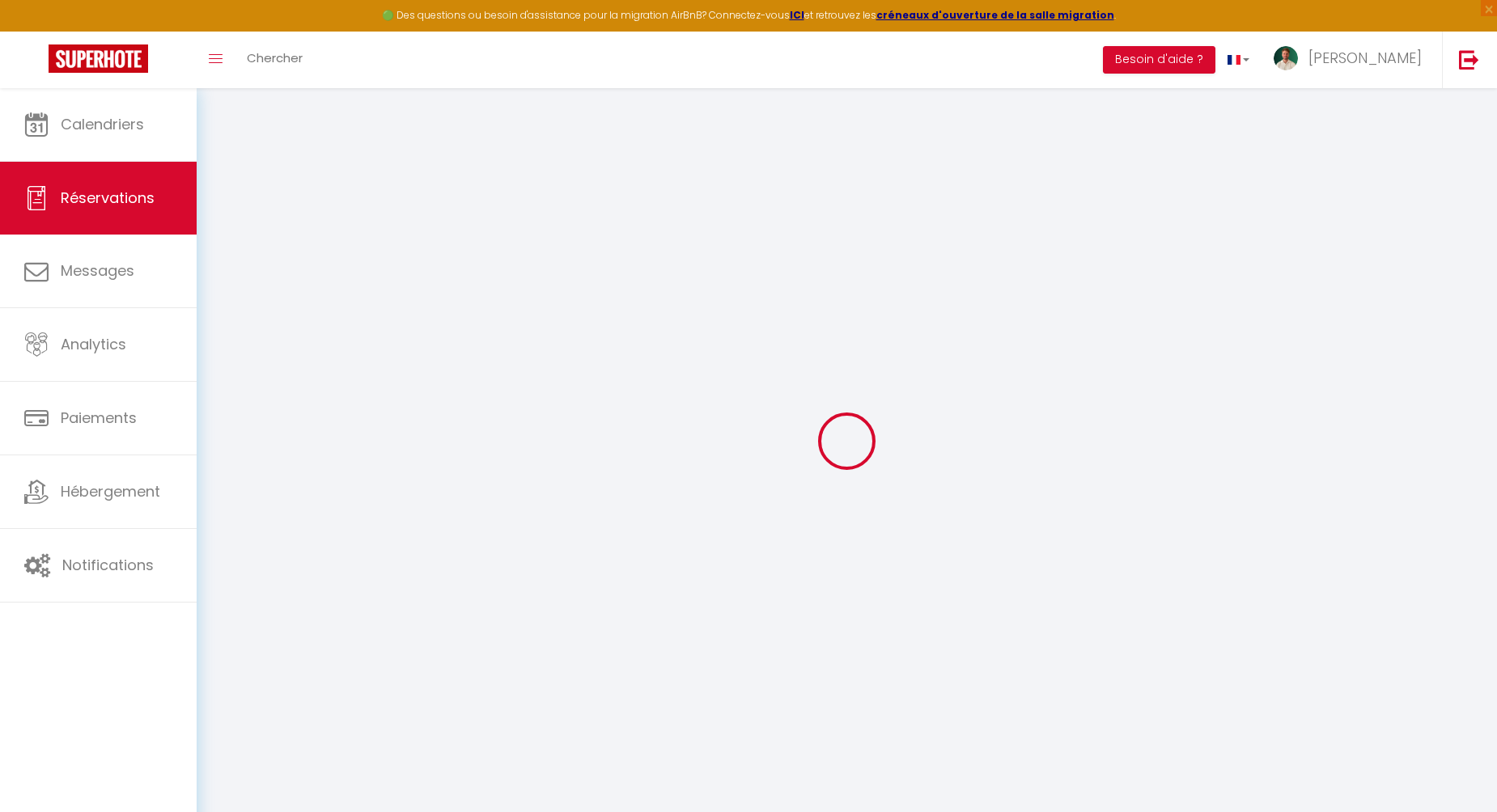
type input "0"
select select
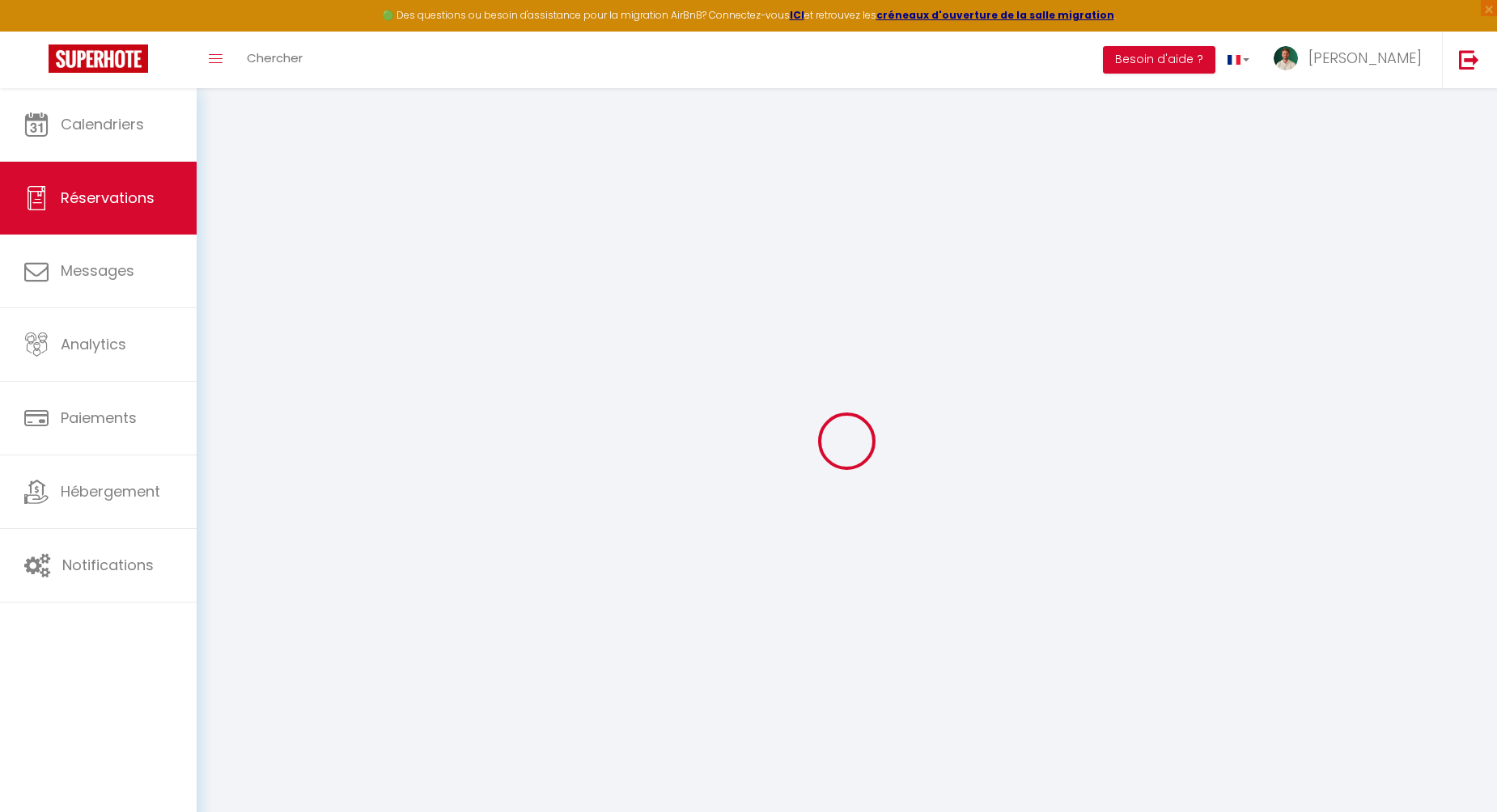
select select "15"
checkbox input "false"
select select
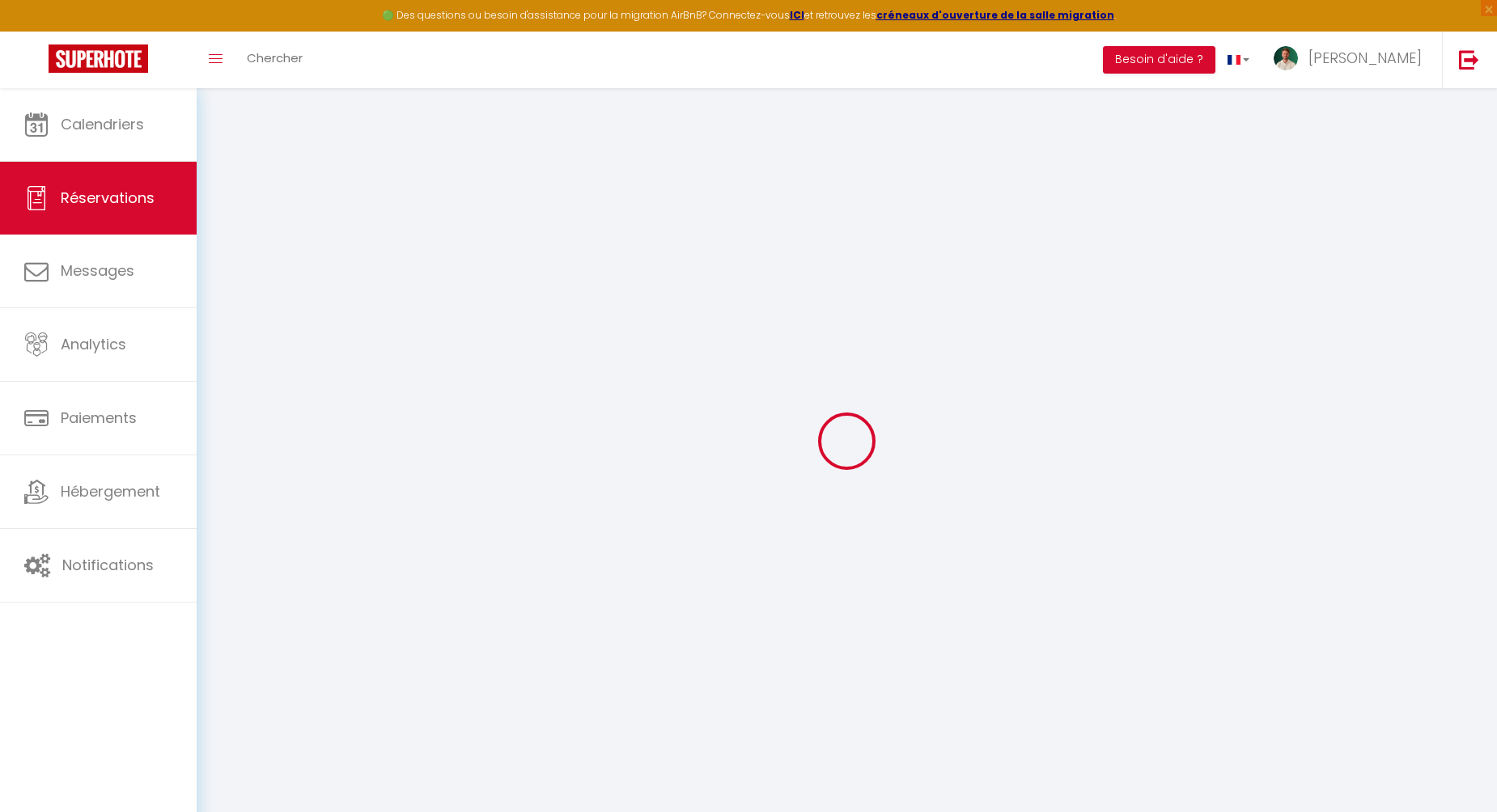
checkbox input "false"
select select
checkbox input "false"
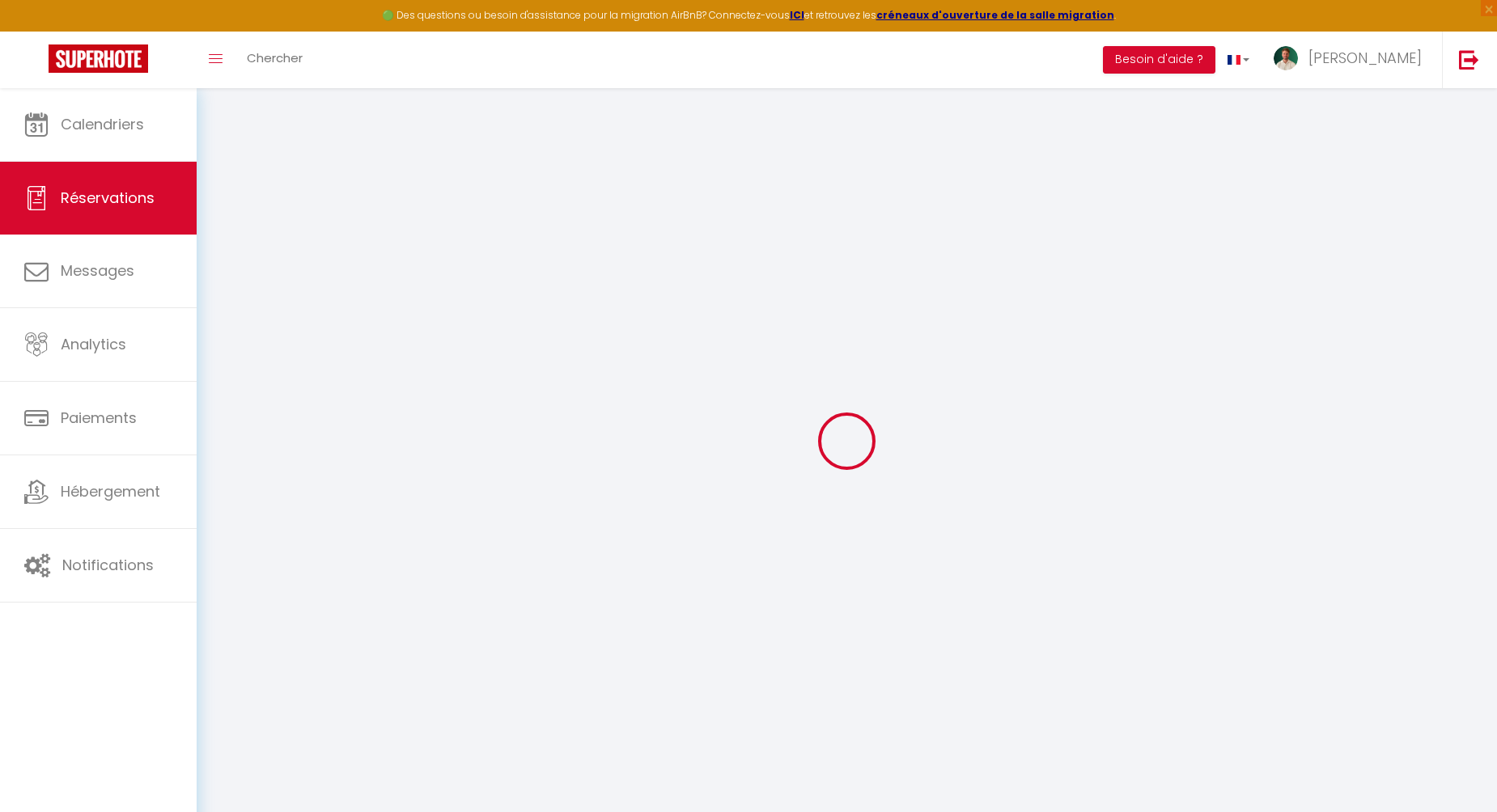
type textarea "Excité de venir."
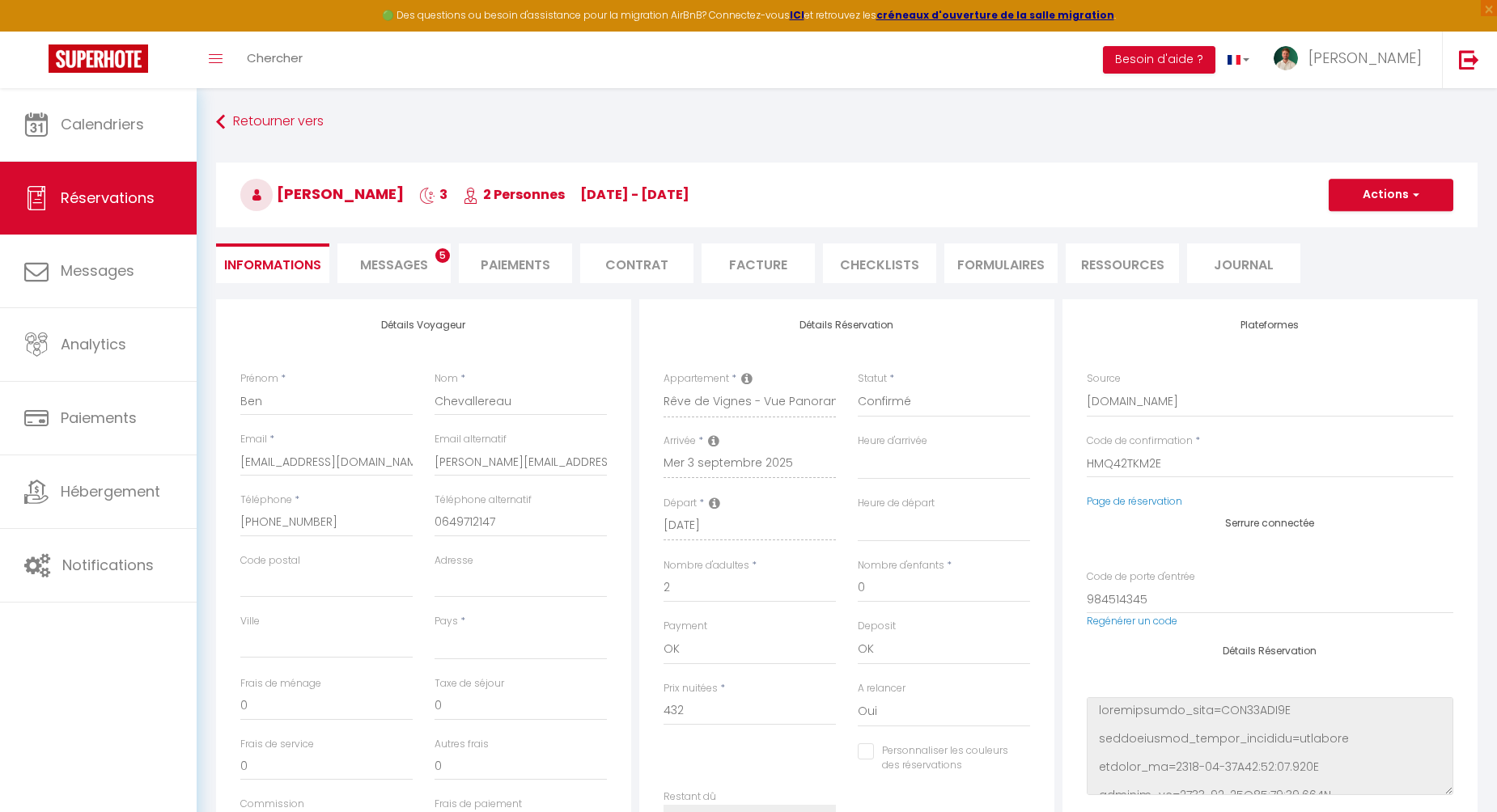
select select
type input "65"
type input "24.89"
select select
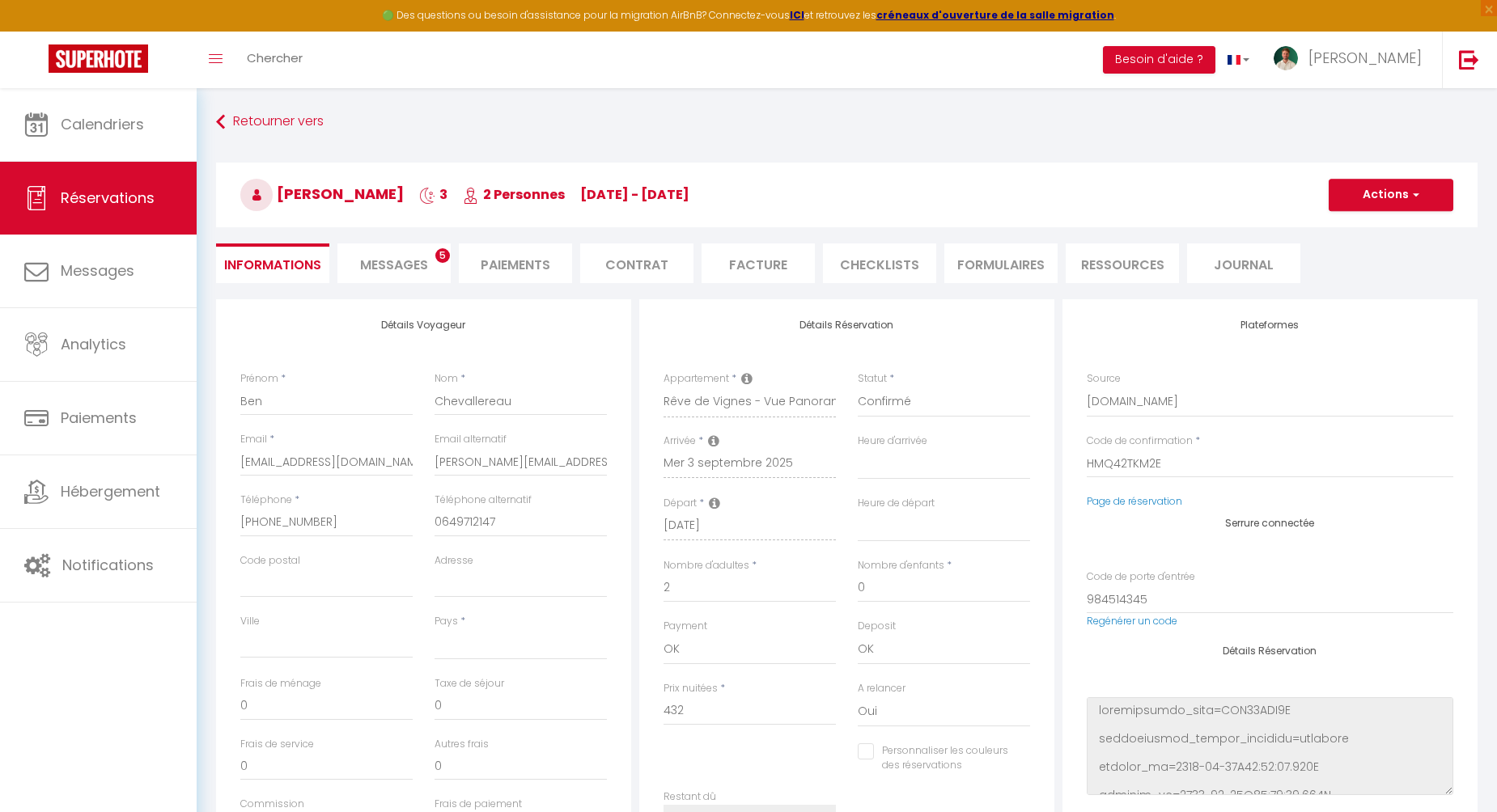
checkbox input "false"
select select
checkbox input "false"
select select "18:00"
select select "09:30"
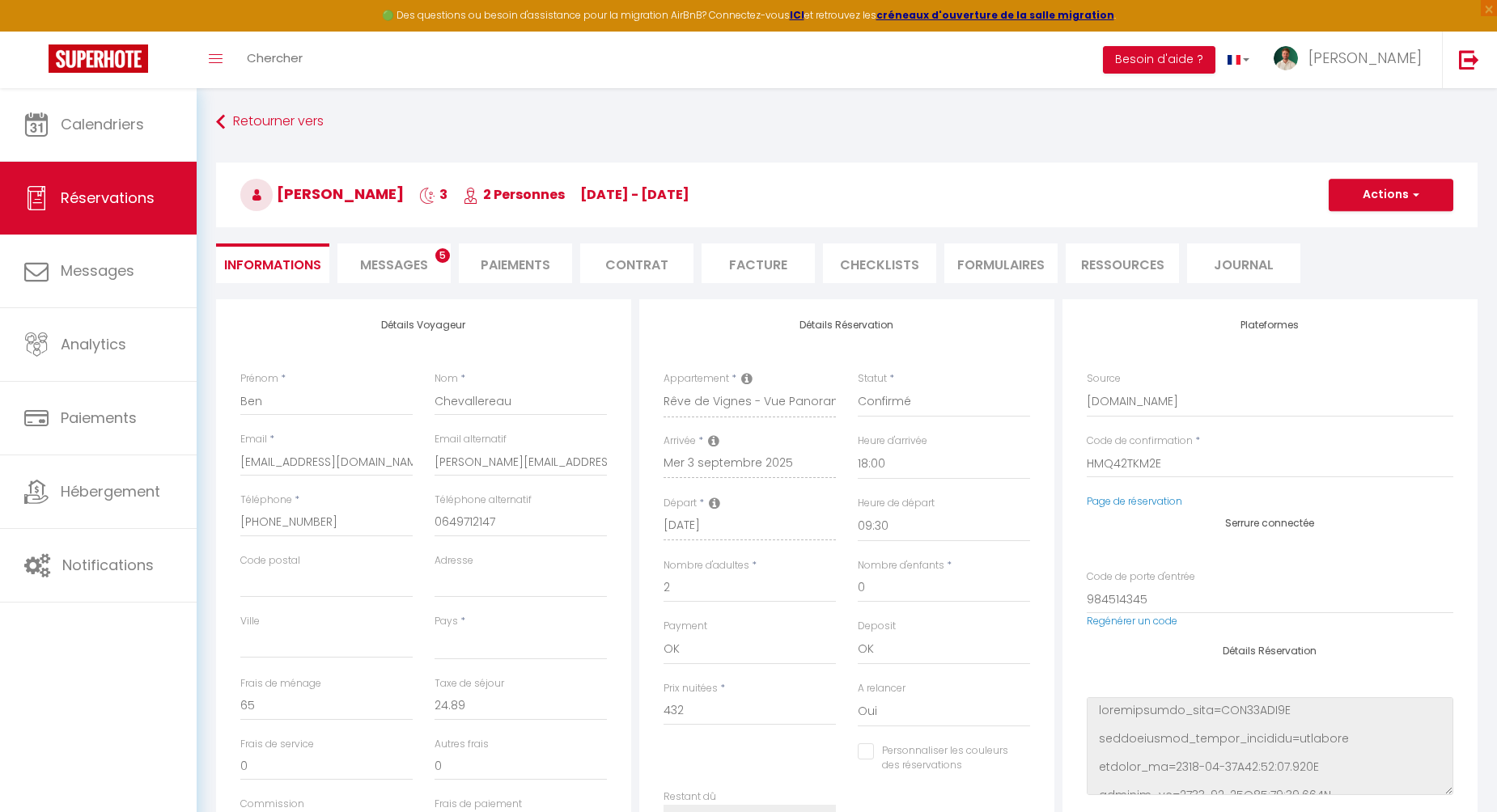
select select
checkbox input "false"
click at [397, 267] on span "Messages" at bounding box center [394, 264] width 68 height 18
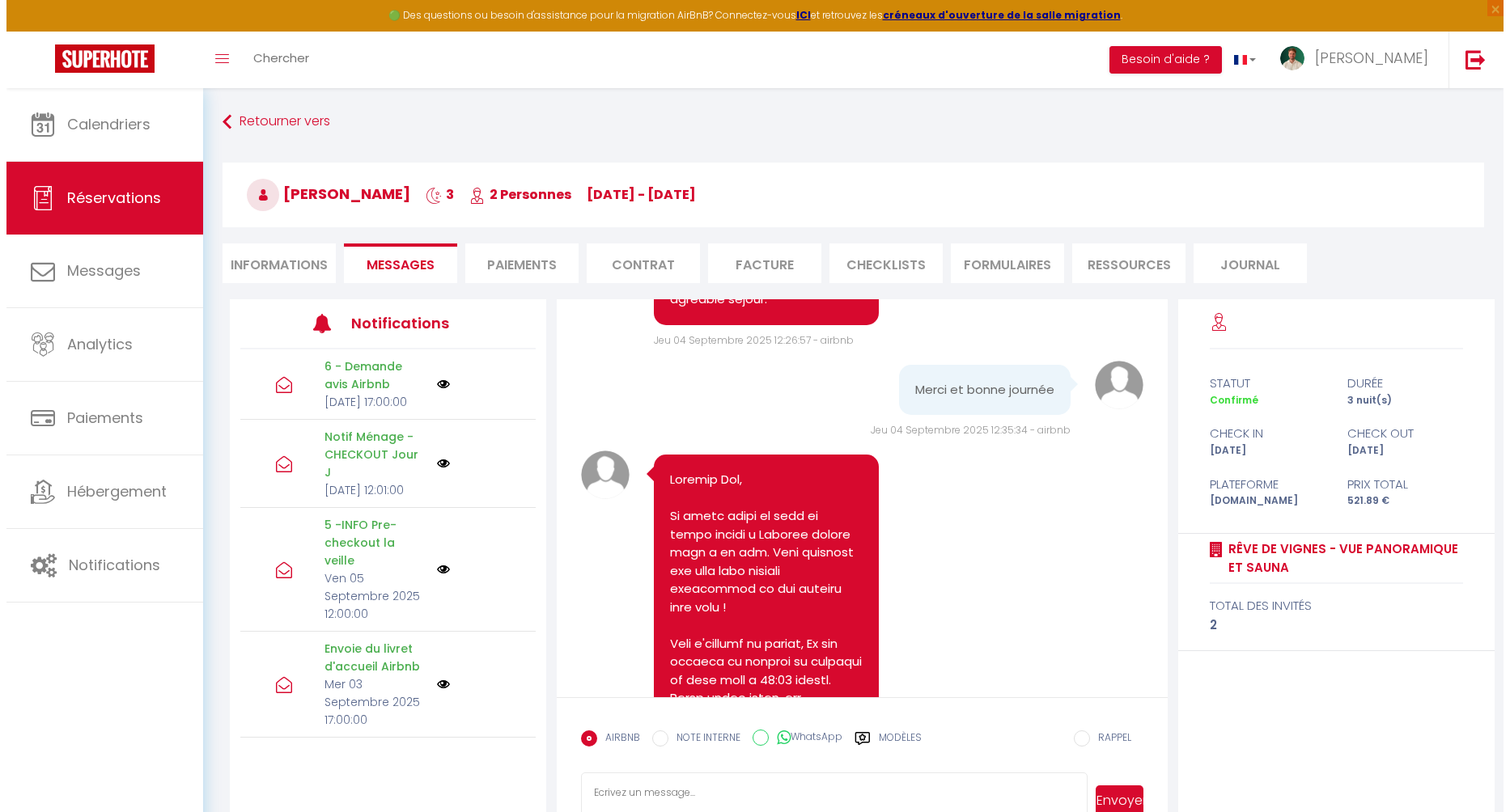
scroll to position [3699, 0]
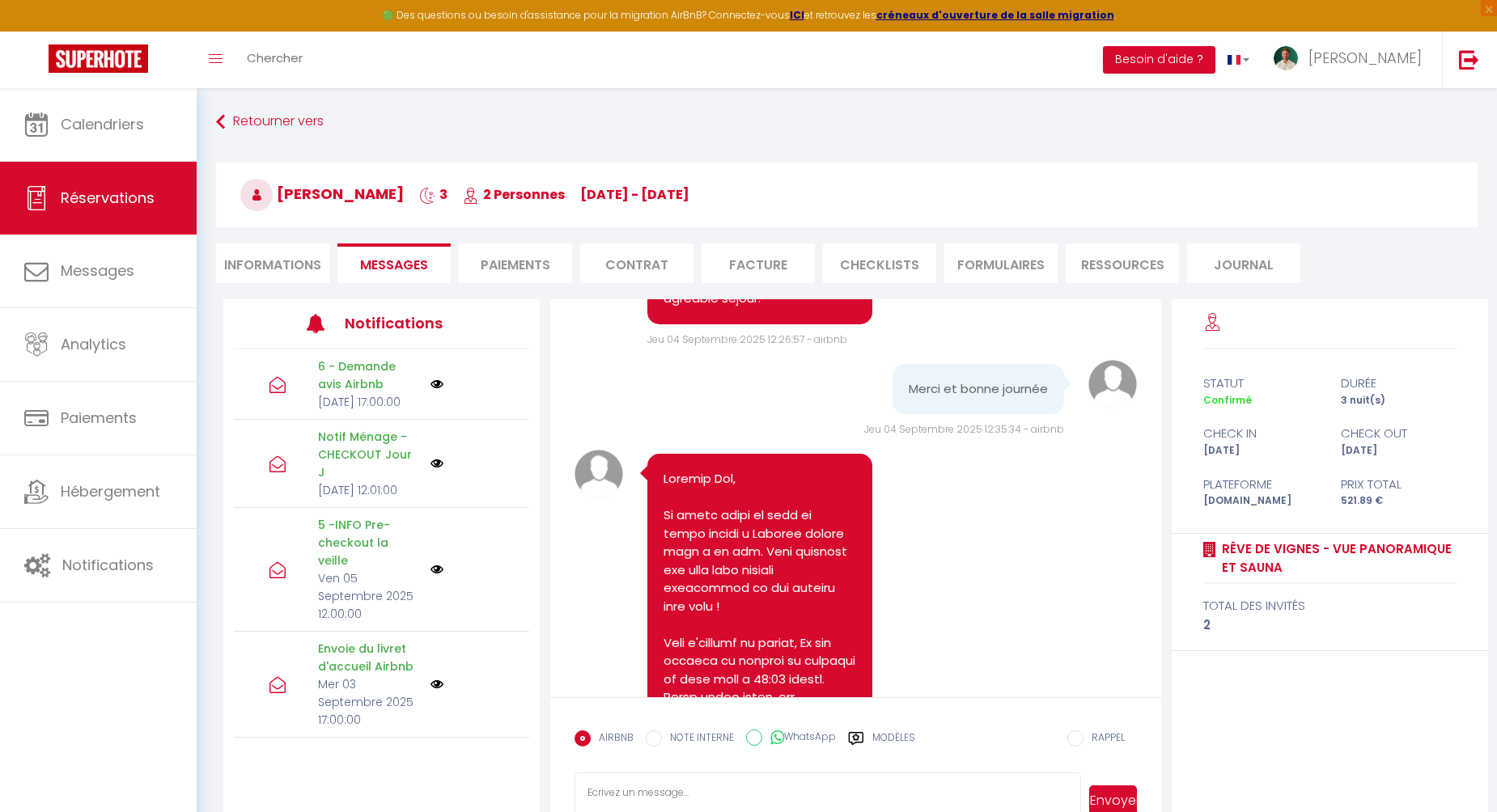
click at [877, 261] on li "CHECKLISTS" at bounding box center [880, 263] width 114 height 39
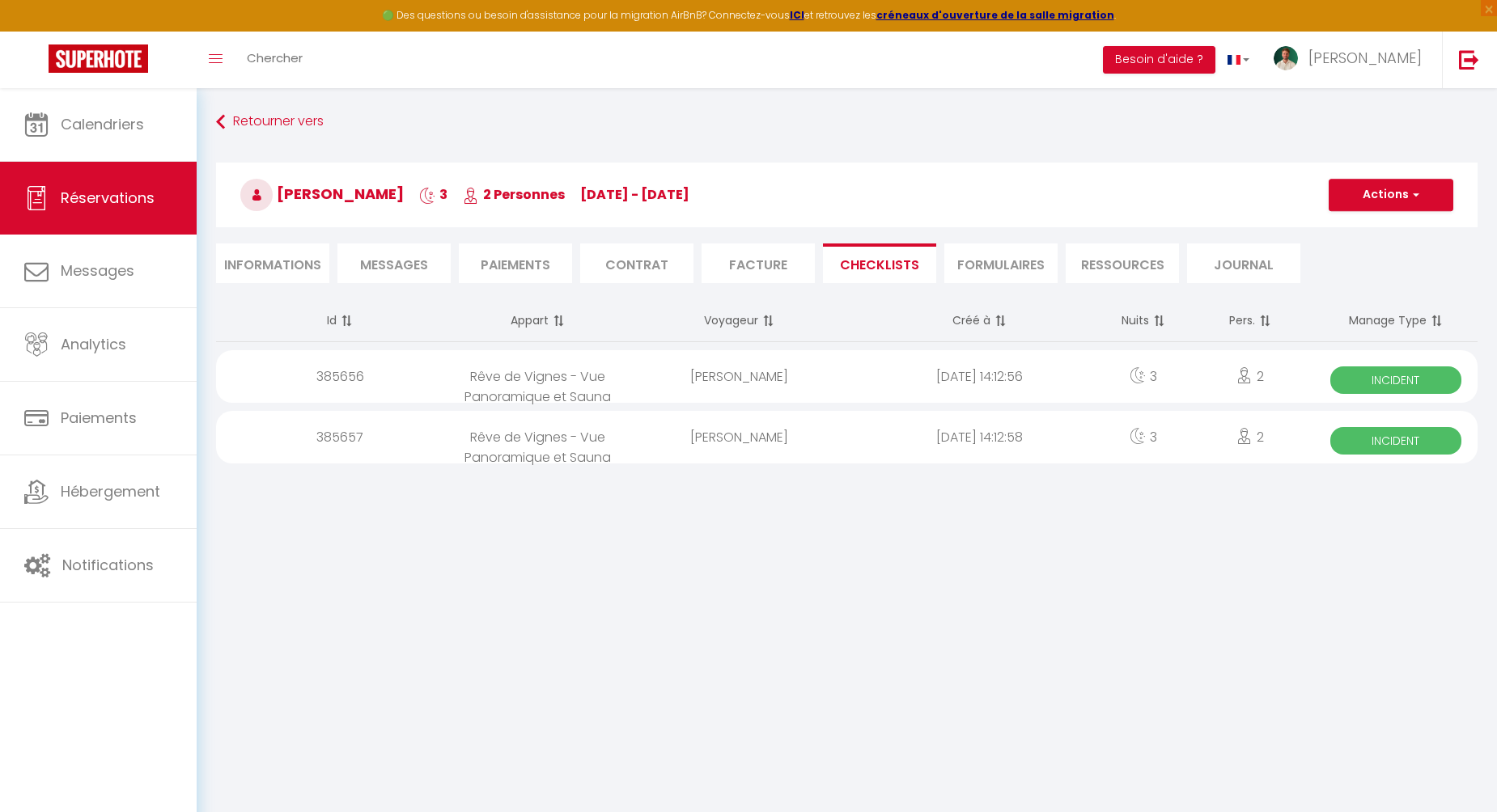
click at [888, 385] on div "2025-09-06 14:12:56" at bounding box center [979, 377] width 240 height 53
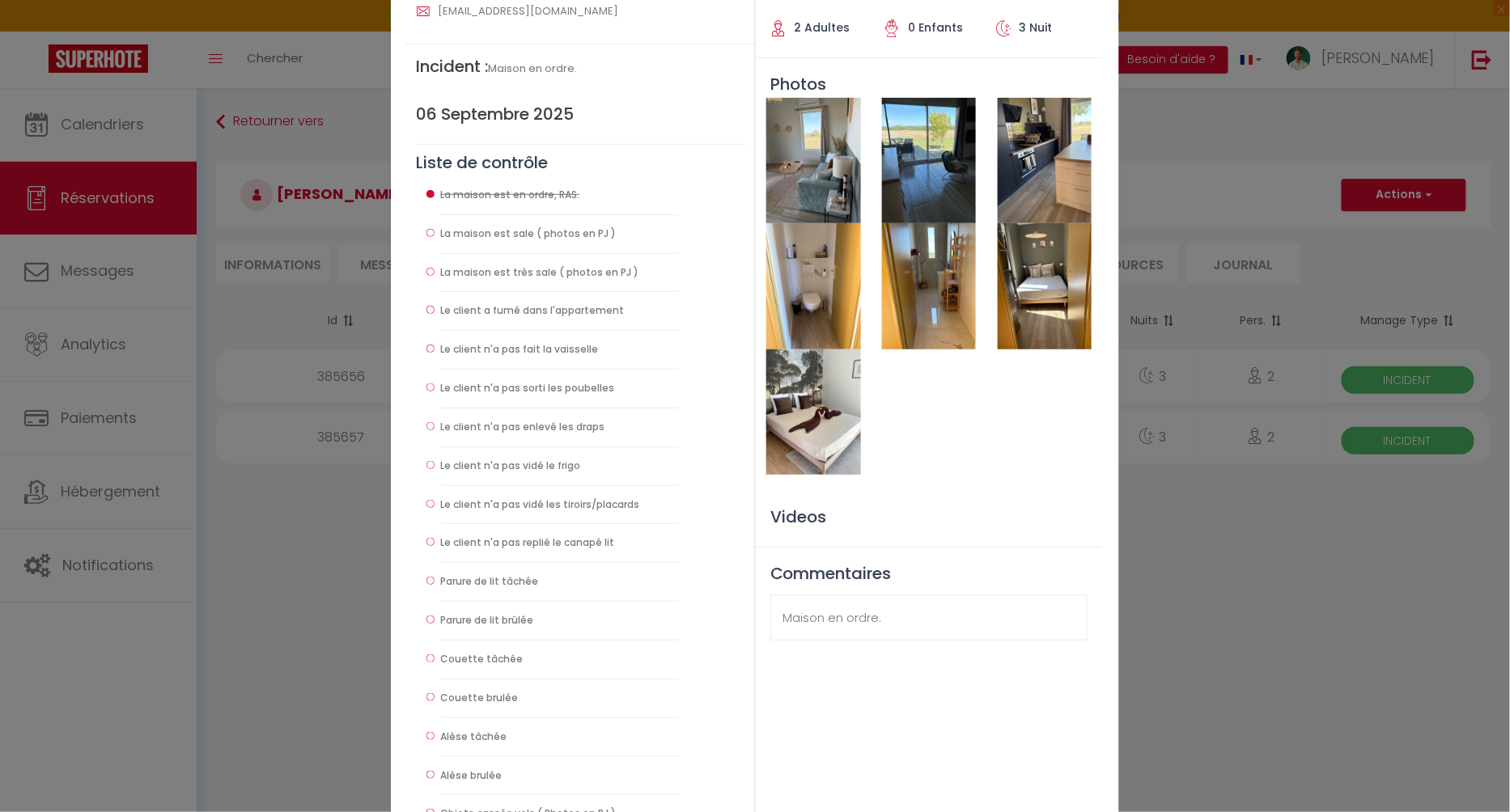
scroll to position [74, 0]
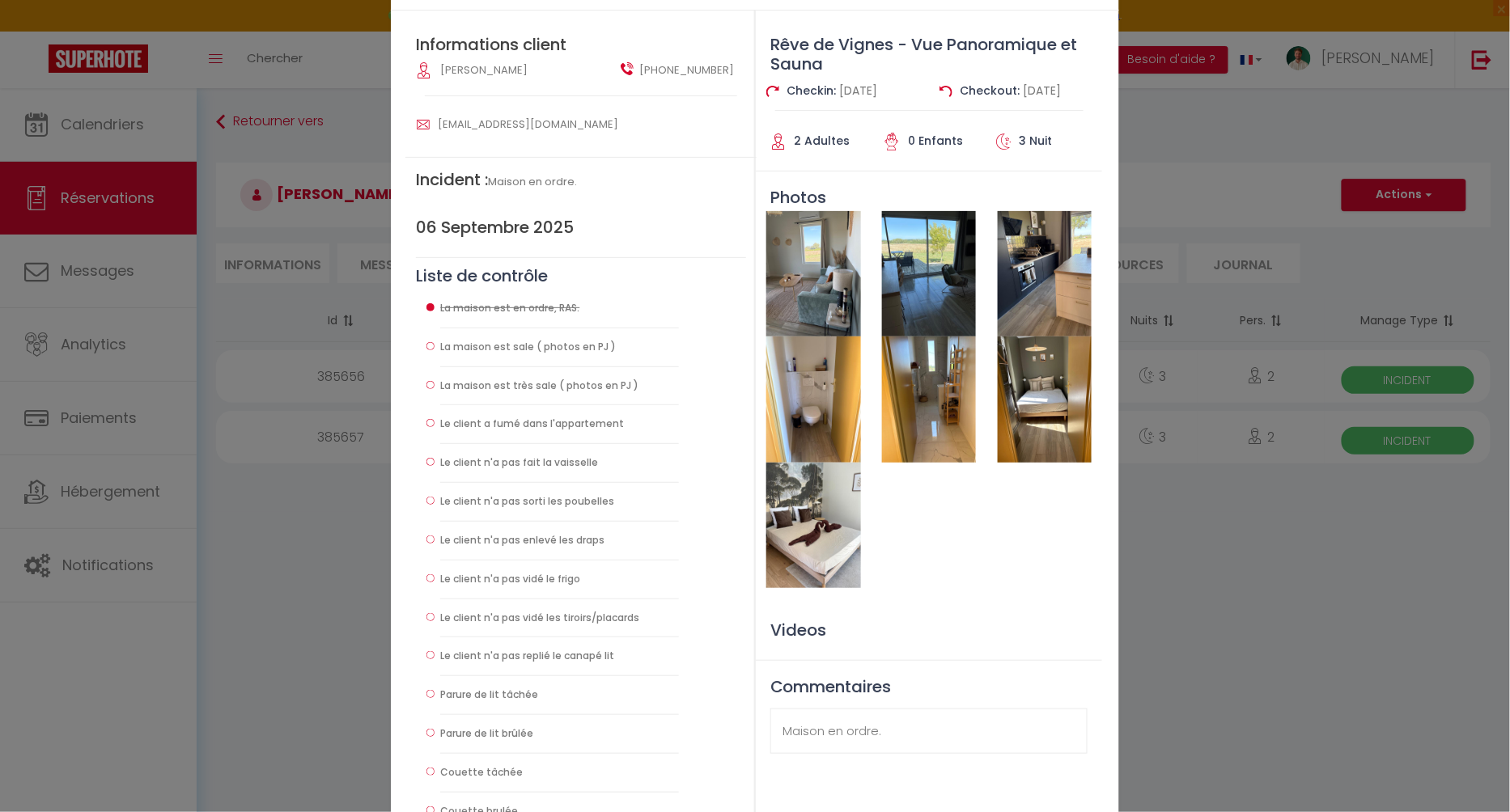
click at [1194, 550] on div "Checklist : Checklist Checkout - MÉNAGE × Informations client Ben Chevallereau …" at bounding box center [755, 406] width 1510 height 812
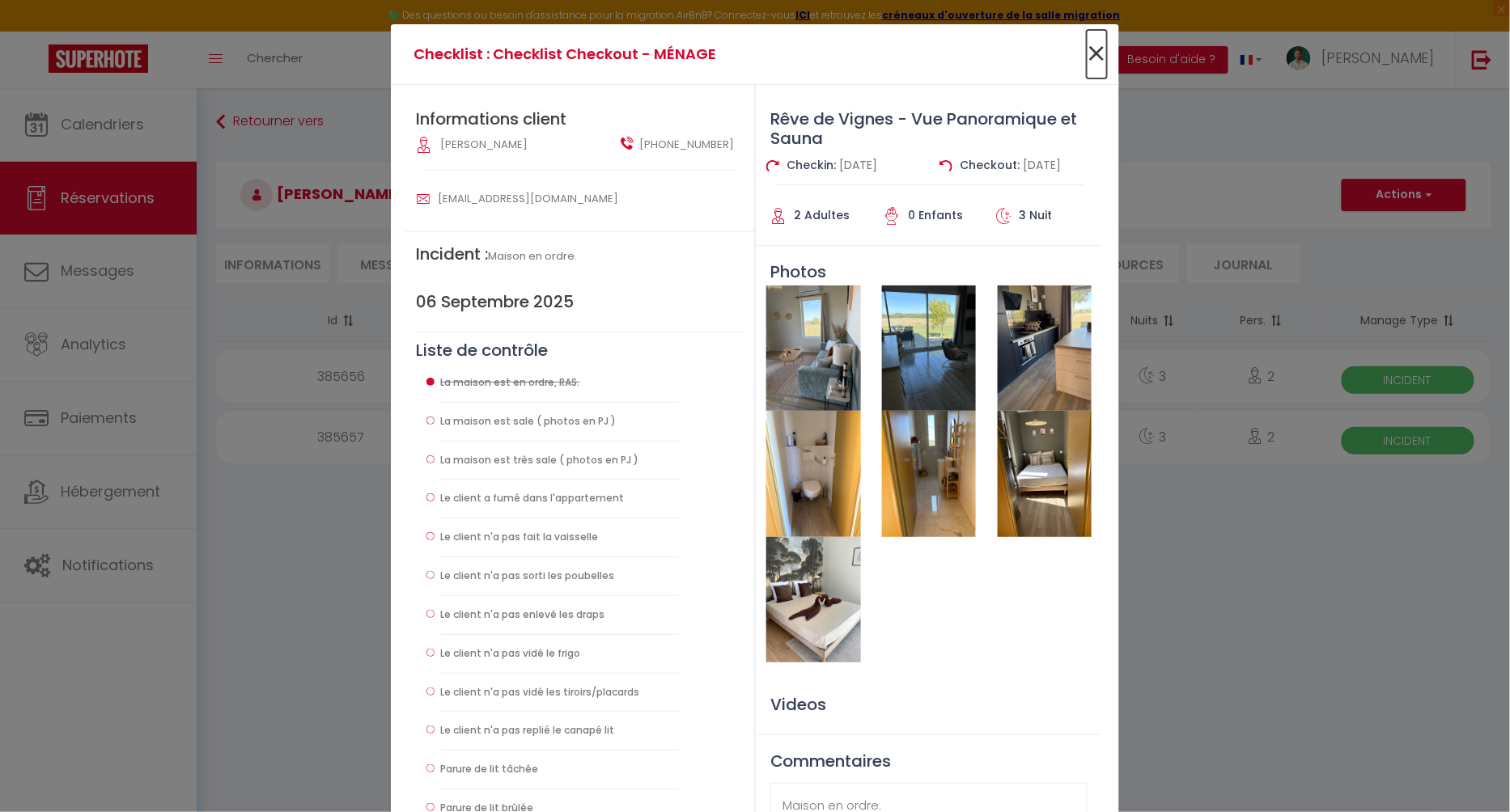
click at [1092, 53] on span "×" at bounding box center [1097, 54] width 20 height 48
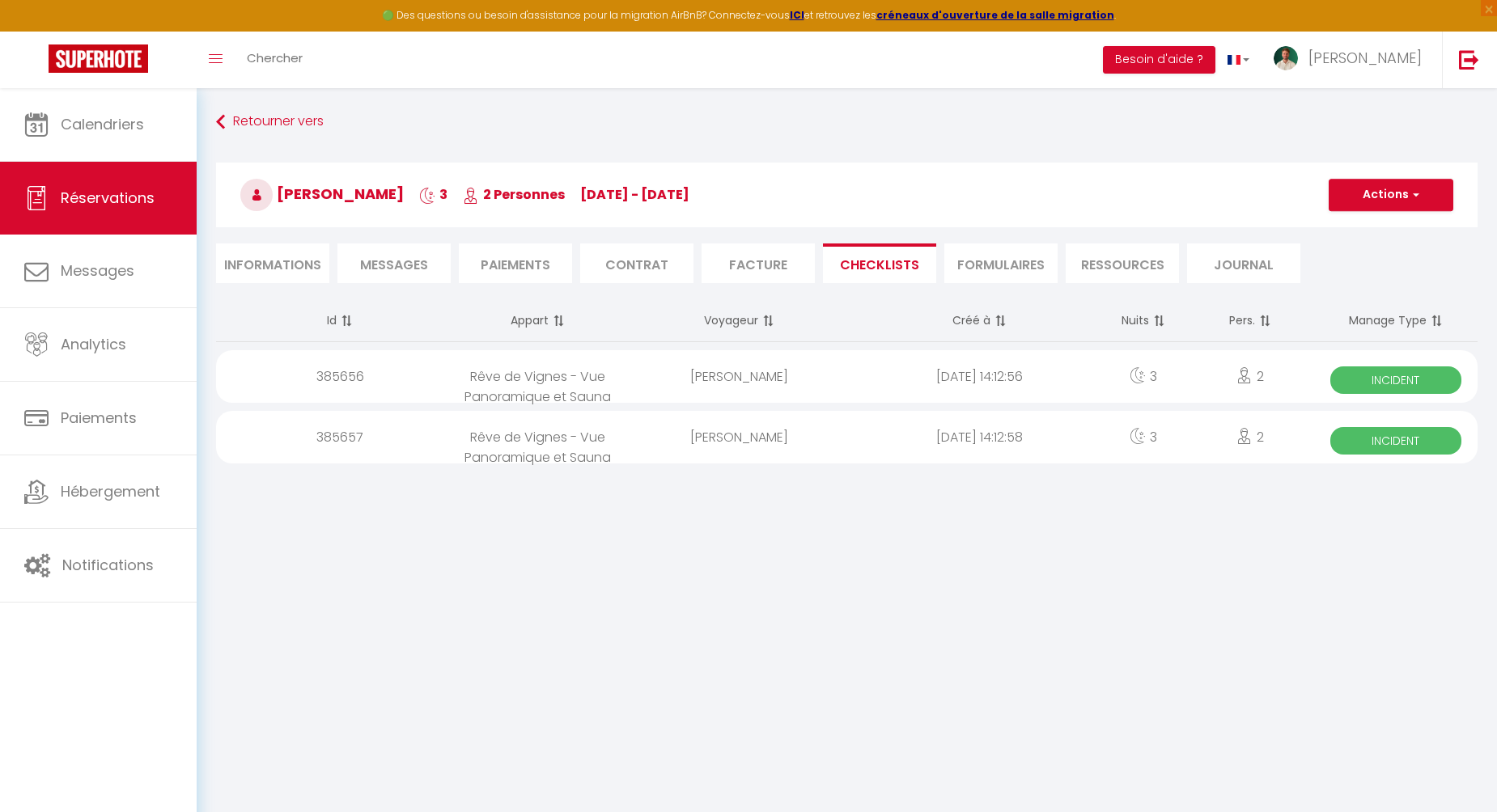
click at [724, 432] on div "[PERSON_NAME]" at bounding box center [739, 437] width 240 height 53
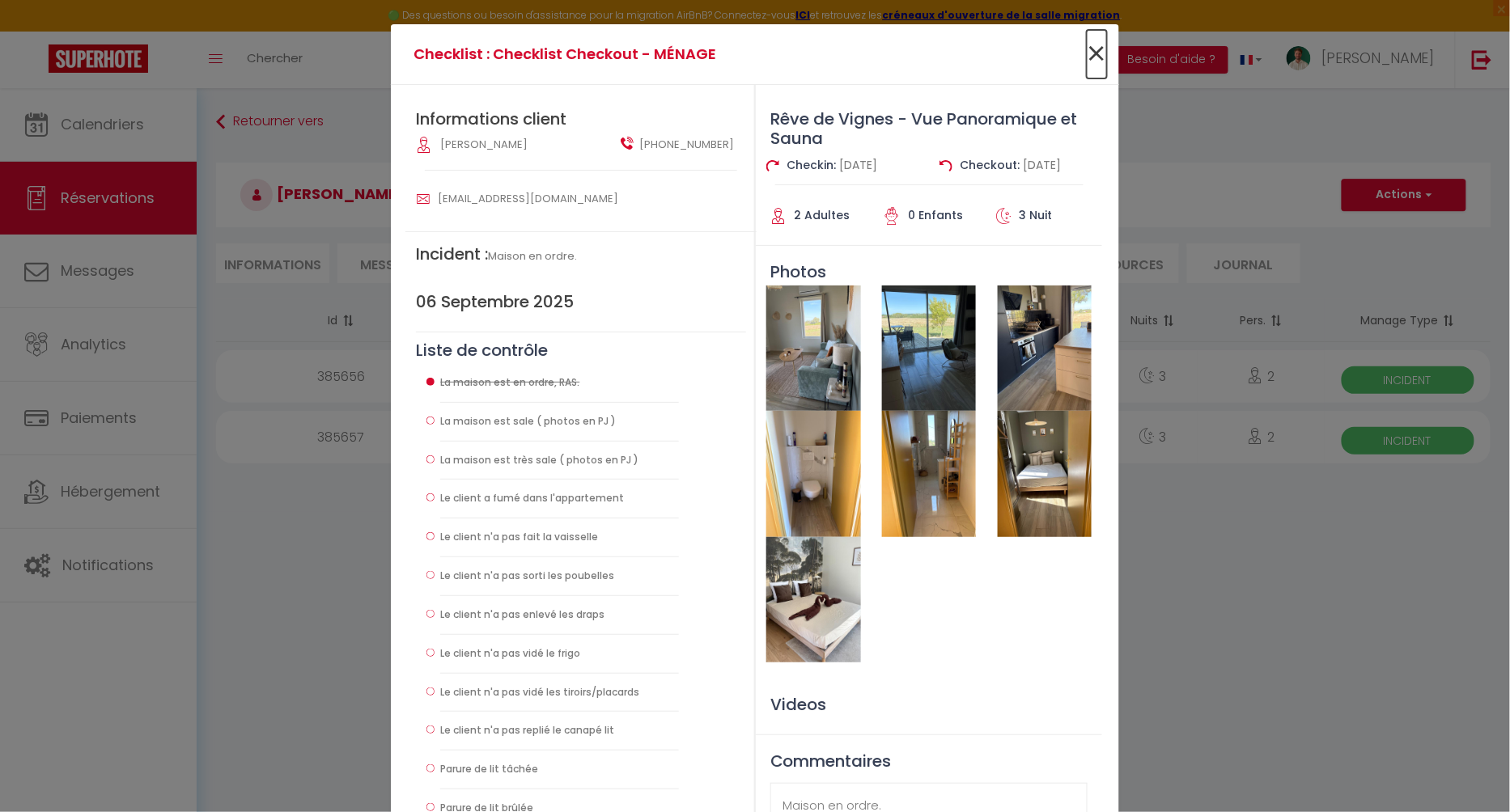
click at [1095, 50] on span "×" at bounding box center [1097, 54] width 20 height 48
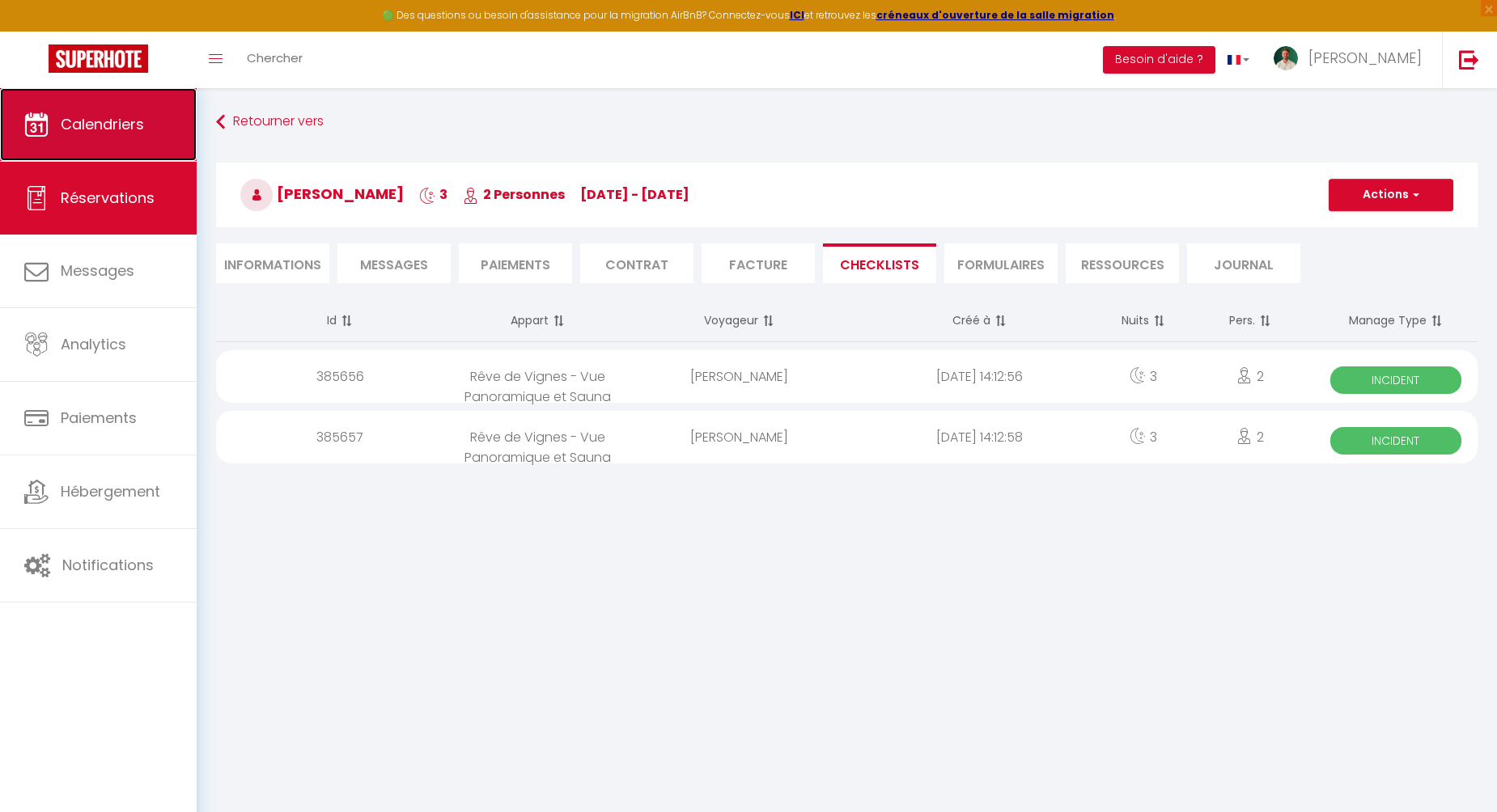
click at [136, 140] on link "Calendriers" at bounding box center [98, 125] width 197 height 73
